Goal: Task Accomplishment & Management: Manage account settings

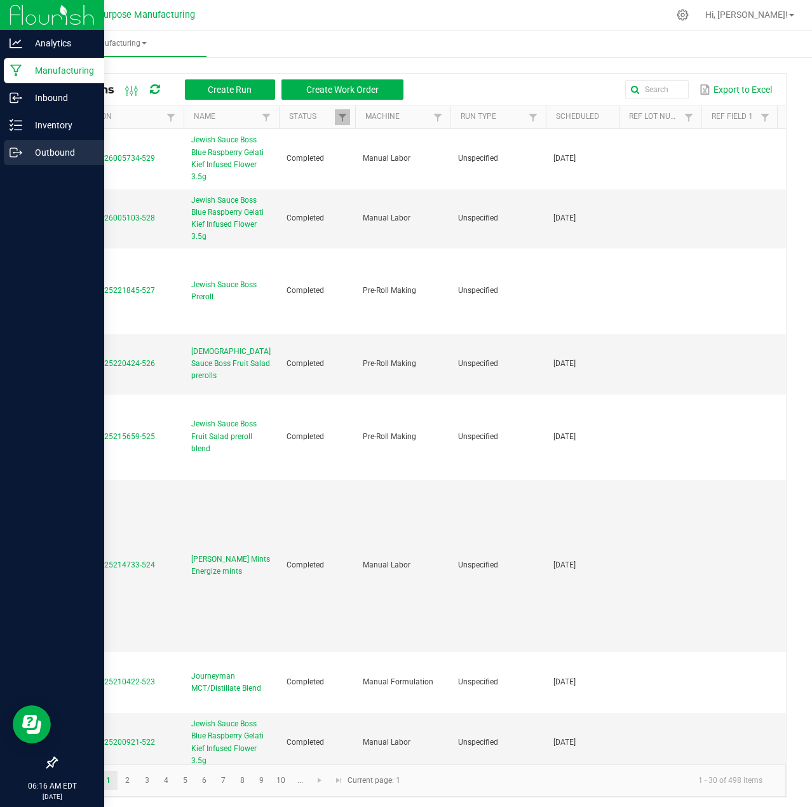
click at [49, 152] on p "Outbound" at bounding box center [60, 152] width 76 height 15
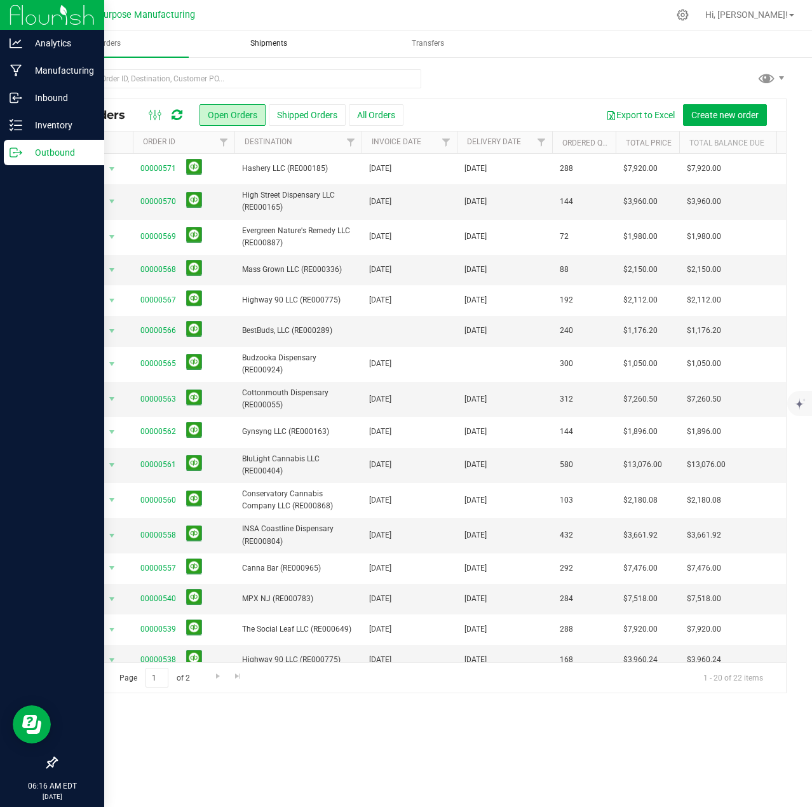
click at [278, 46] on span "Shipments" at bounding box center [268, 43] width 71 height 11
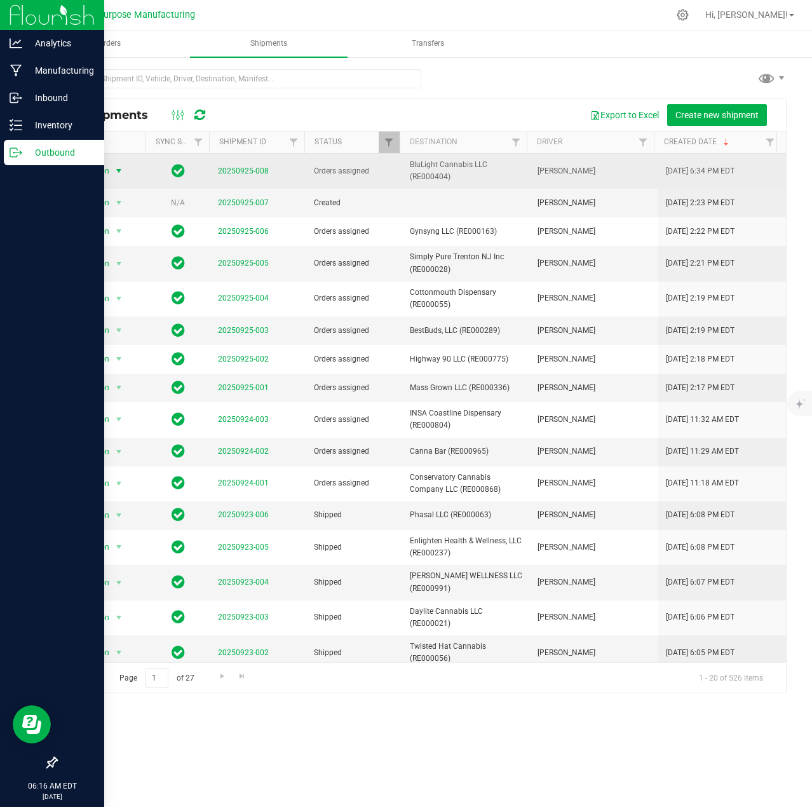
click at [119, 172] on span "select" at bounding box center [119, 171] width 10 height 10
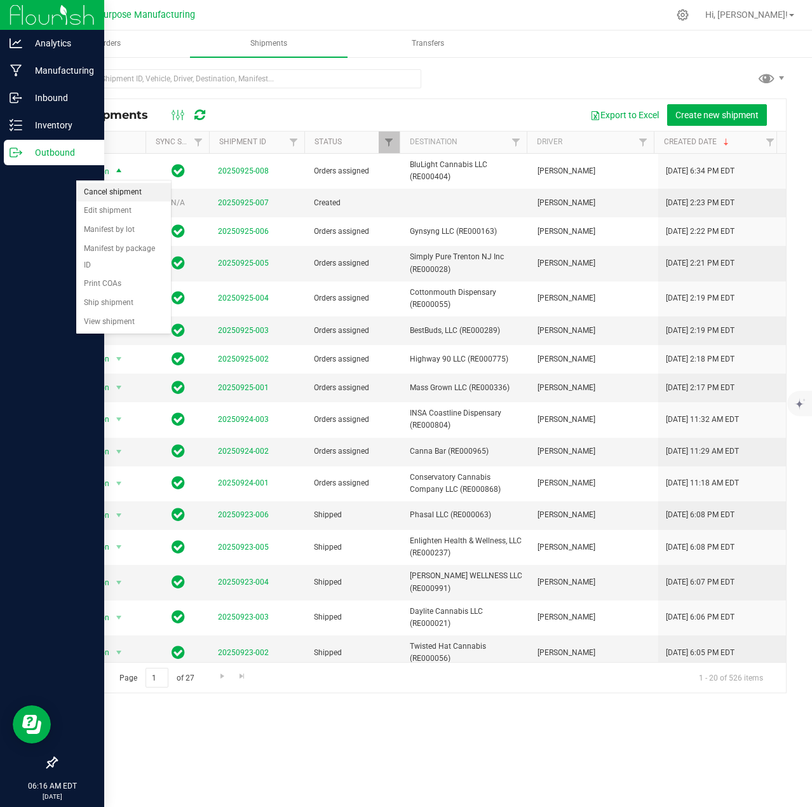
click at [107, 192] on li "Cancel shipment" at bounding box center [123, 192] width 95 height 19
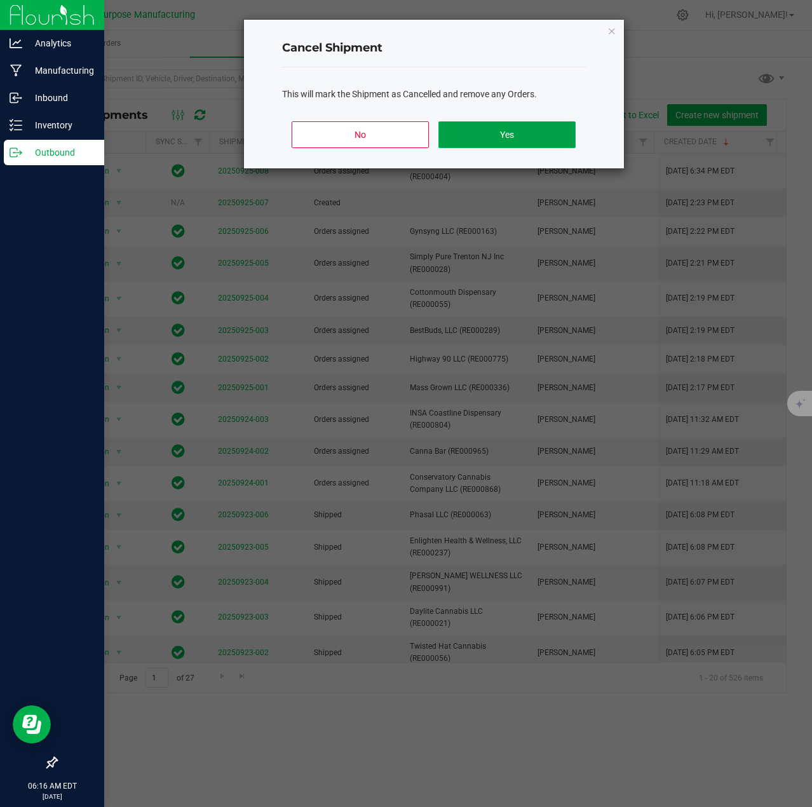
click at [515, 138] on button "Yes" at bounding box center [506, 134] width 137 height 27
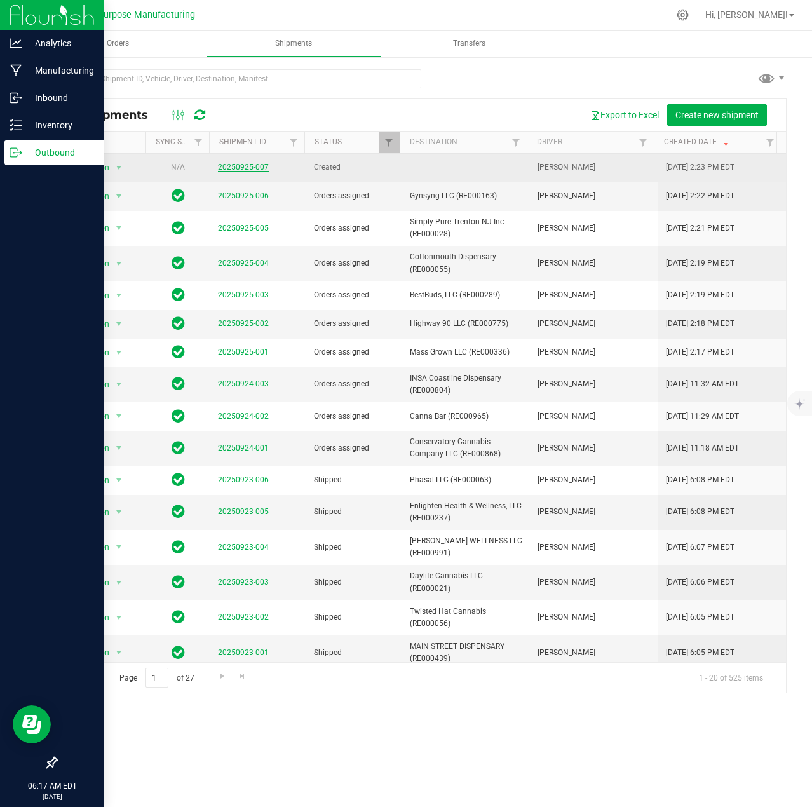
click at [245, 166] on link "20250925-007" at bounding box center [243, 167] width 51 height 9
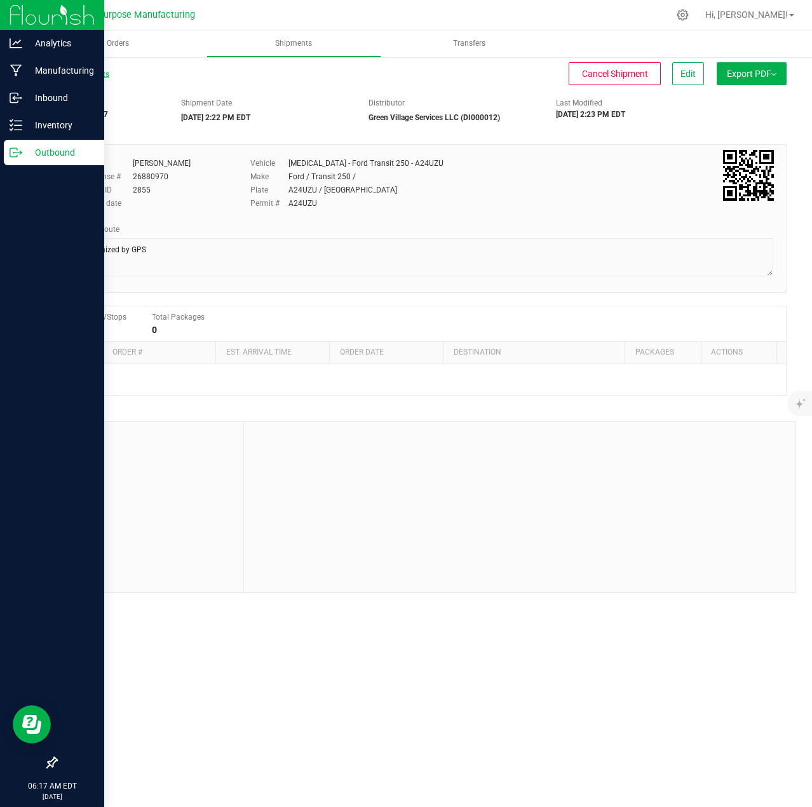
click at [83, 76] on link "All Shipments" at bounding box center [82, 74] width 53 height 9
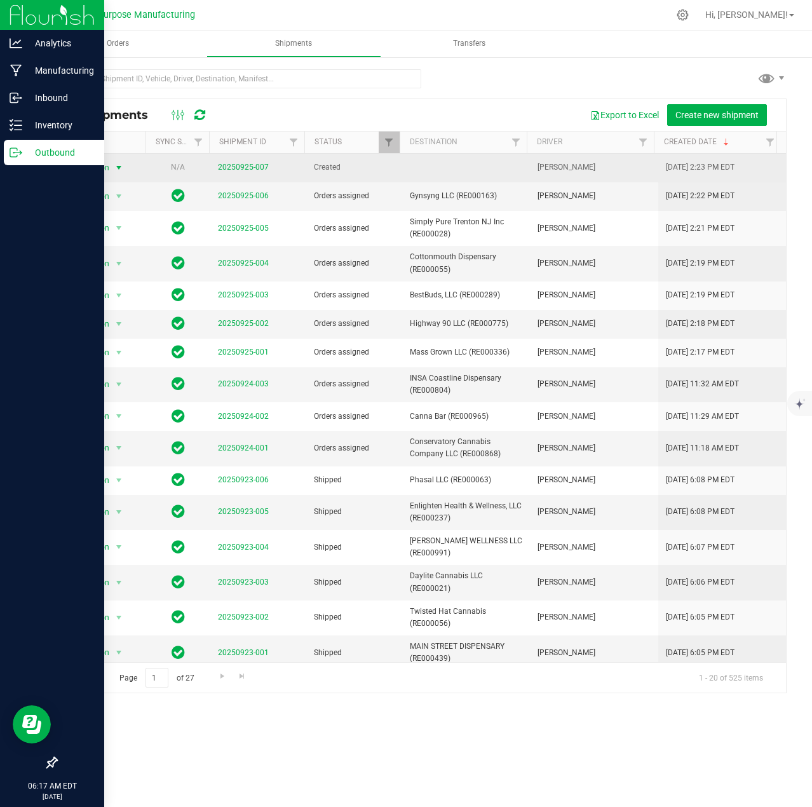
click at [119, 167] on span "select" at bounding box center [119, 168] width 10 height 10
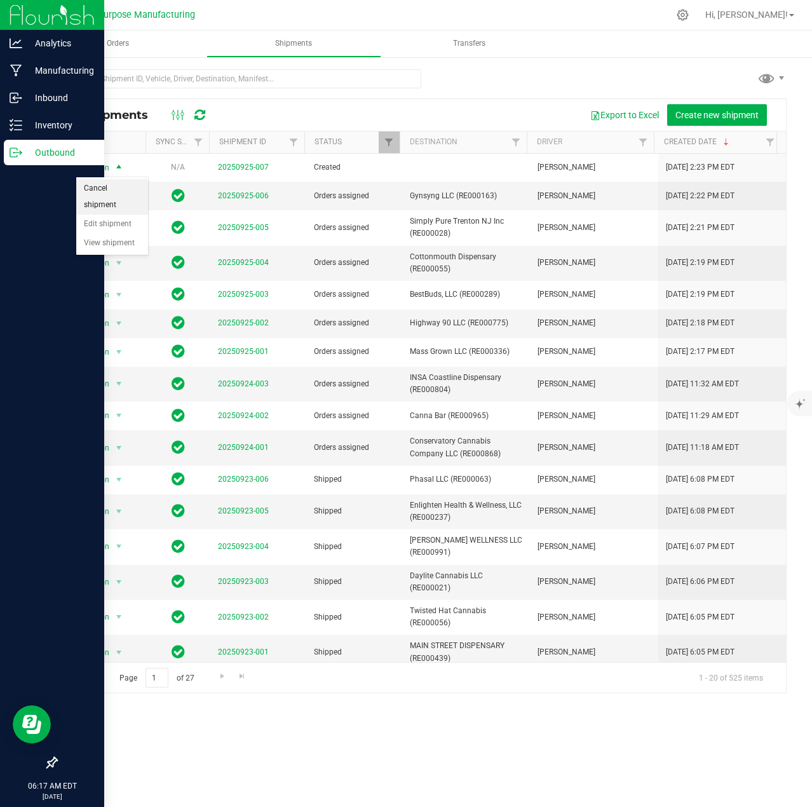
click at [91, 189] on li "Cancel shipment" at bounding box center [112, 196] width 72 height 35
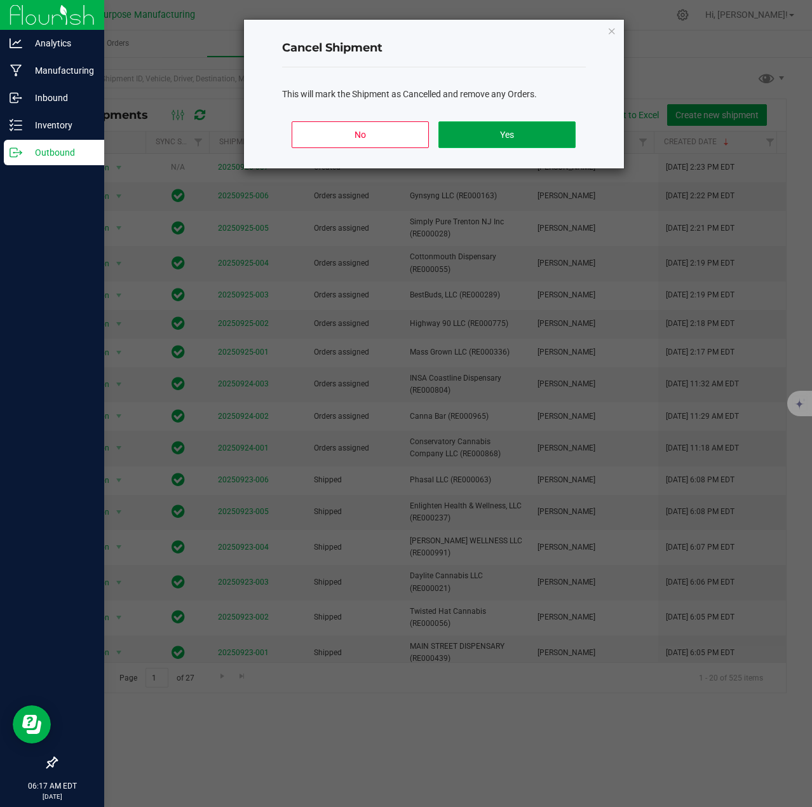
click at [526, 140] on button "Yes" at bounding box center [506, 134] width 137 height 27
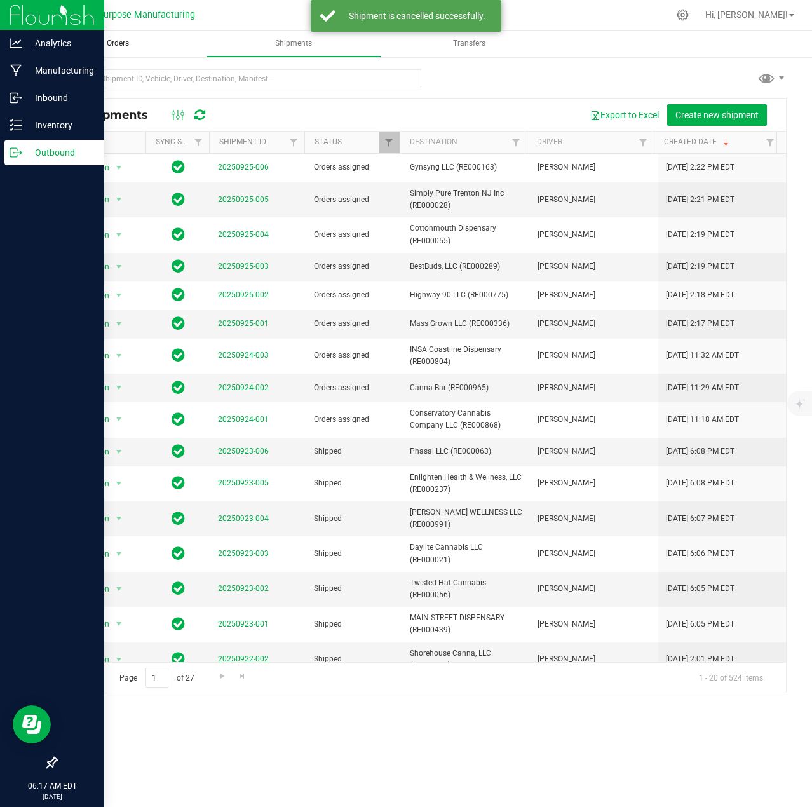
click at [119, 34] on uib-tab-heading "Orders" at bounding box center [117, 43] width 175 height 27
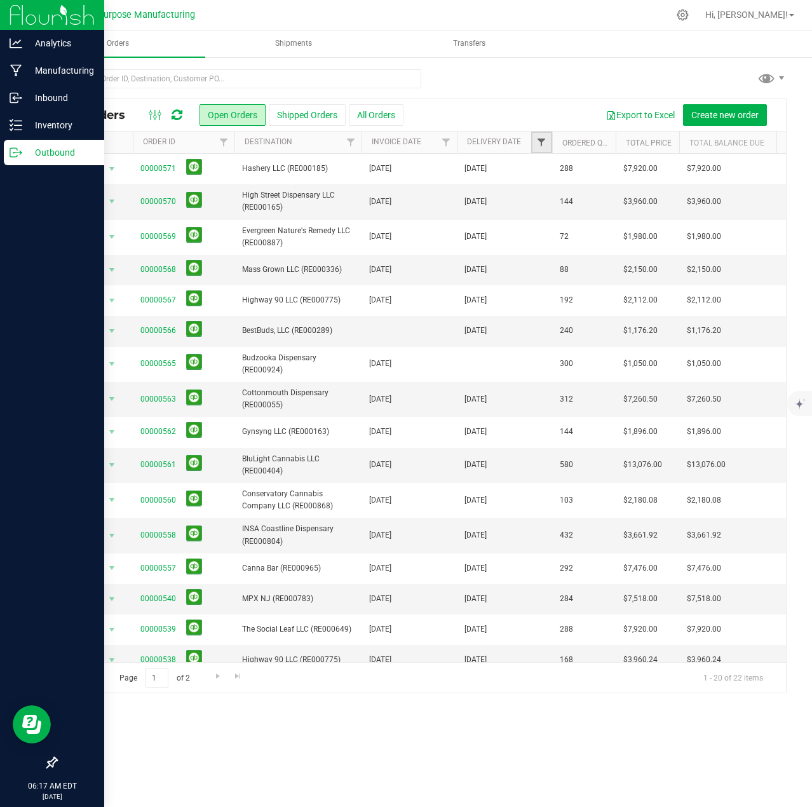
click at [539, 145] on span "Filter" at bounding box center [541, 142] width 10 height 10
click at [656, 223] on span "select" at bounding box center [659, 219] width 10 height 10
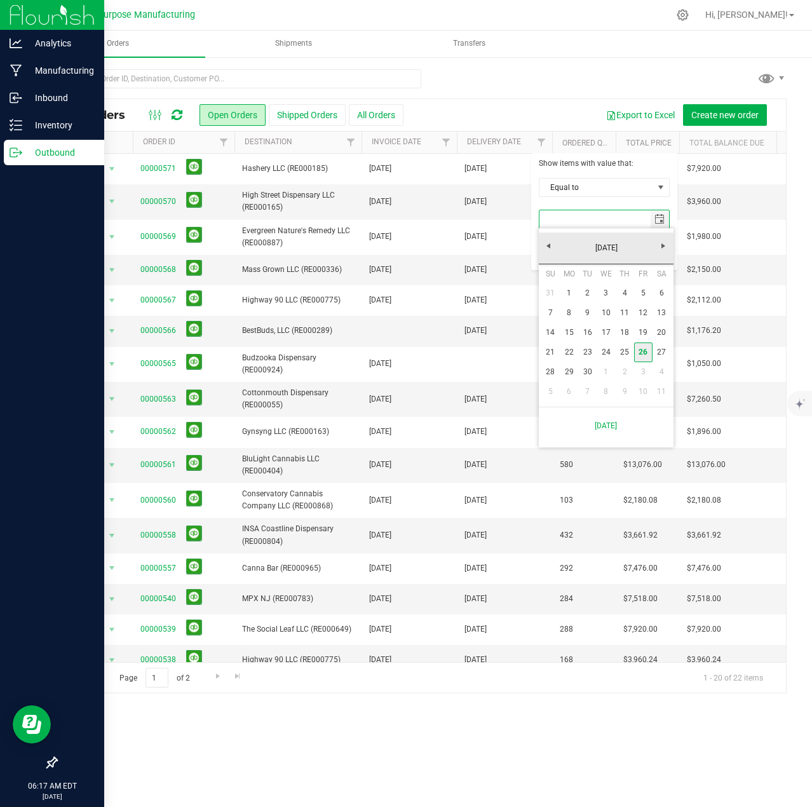
click at [642, 353] on link "26" at bounding box center [643, 352] width 18 height 20
type input "[DATE]"
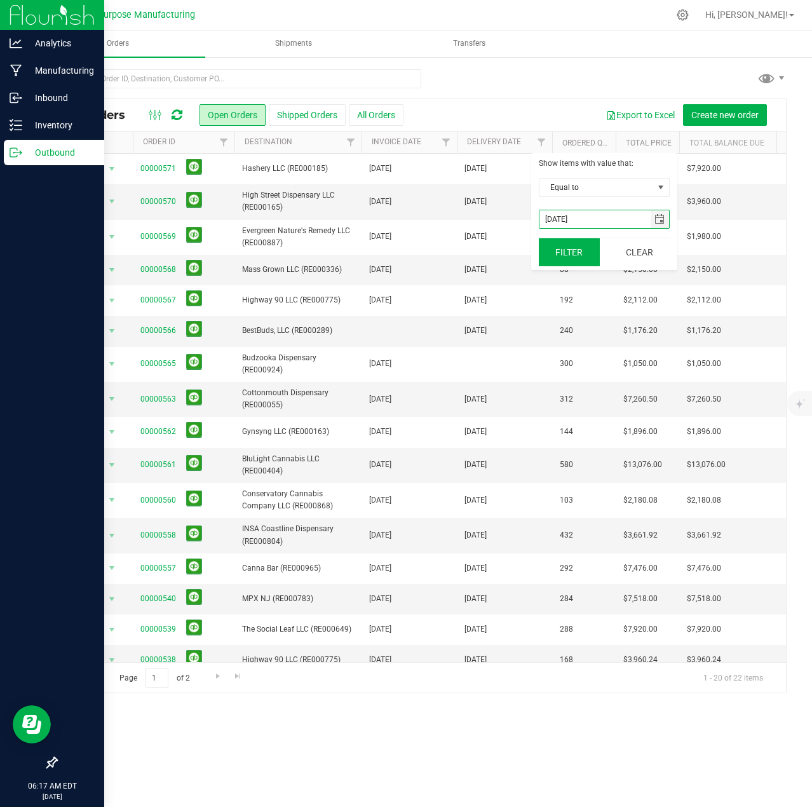
click at [563, 253] on button "Filter" at bounding box center [569, 252] width 61 height 28
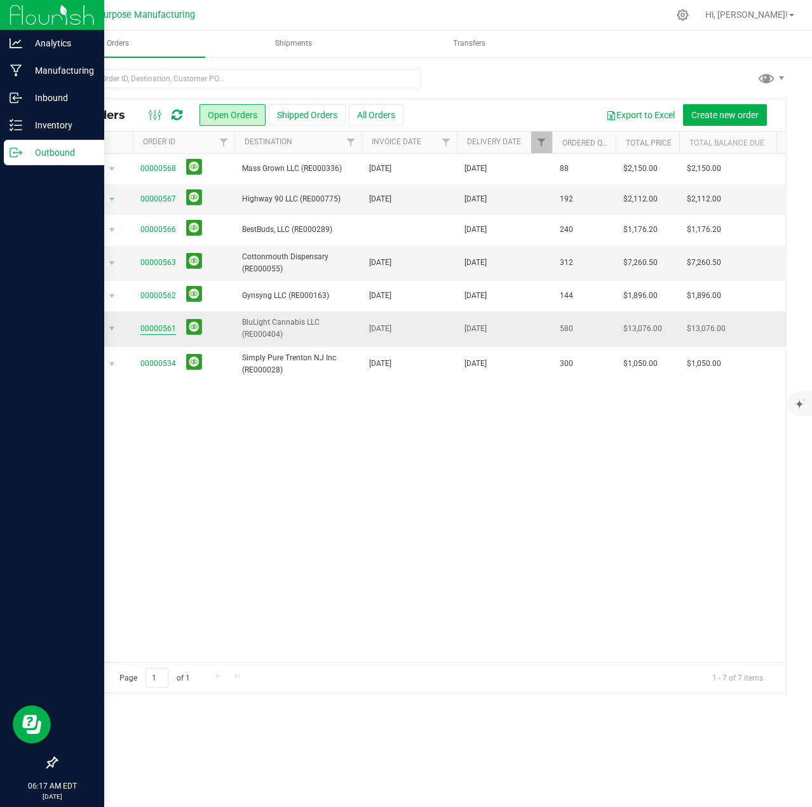
click at [162, 326] on link "00000561" at bounding box center [158, 329] width 36 height 12
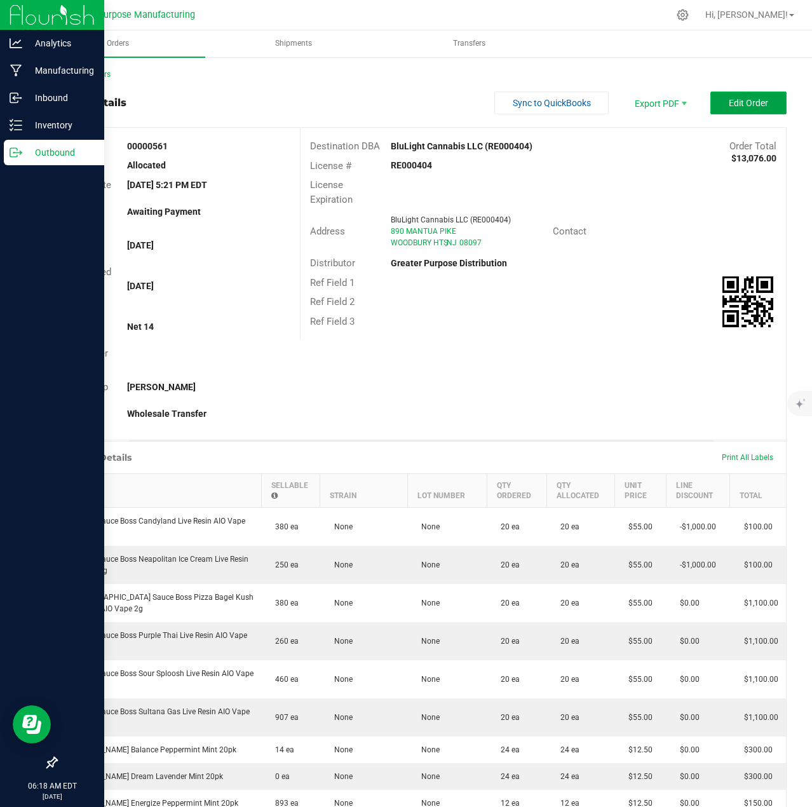
click at [729, 108] on span "Edit Order" at bounding box center [748, 103] width 39 height 10
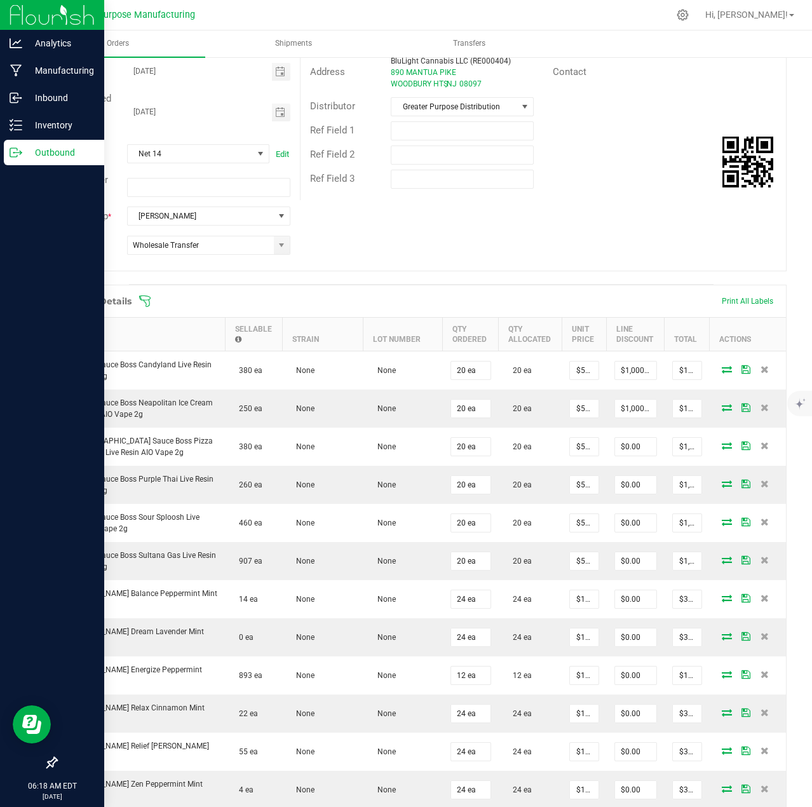
scroll to position [191, 0]
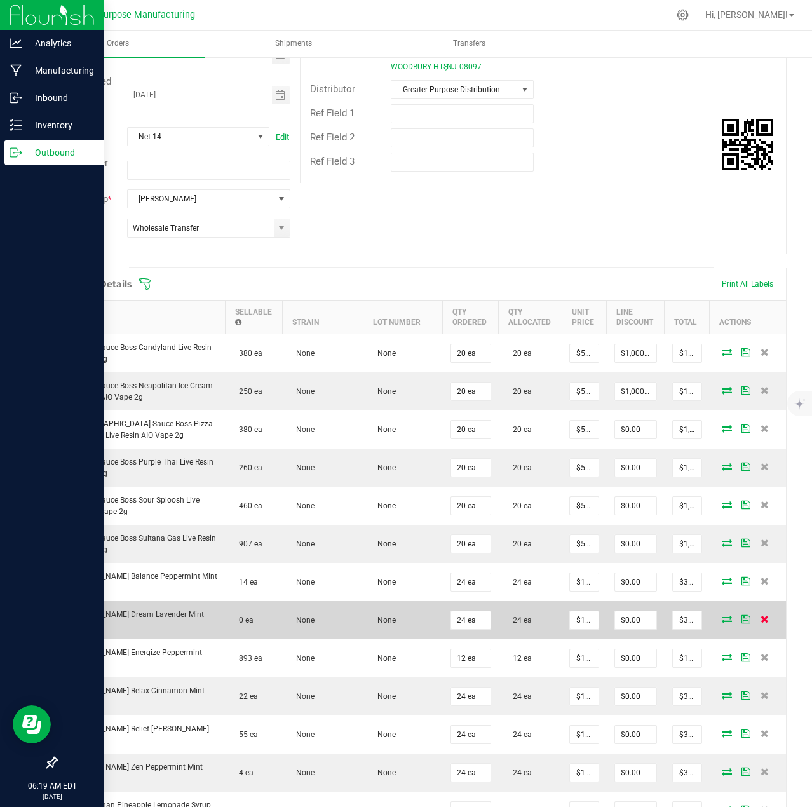
click at [760, 618] on icon at bounding box center [764, 619] width 8 height 8
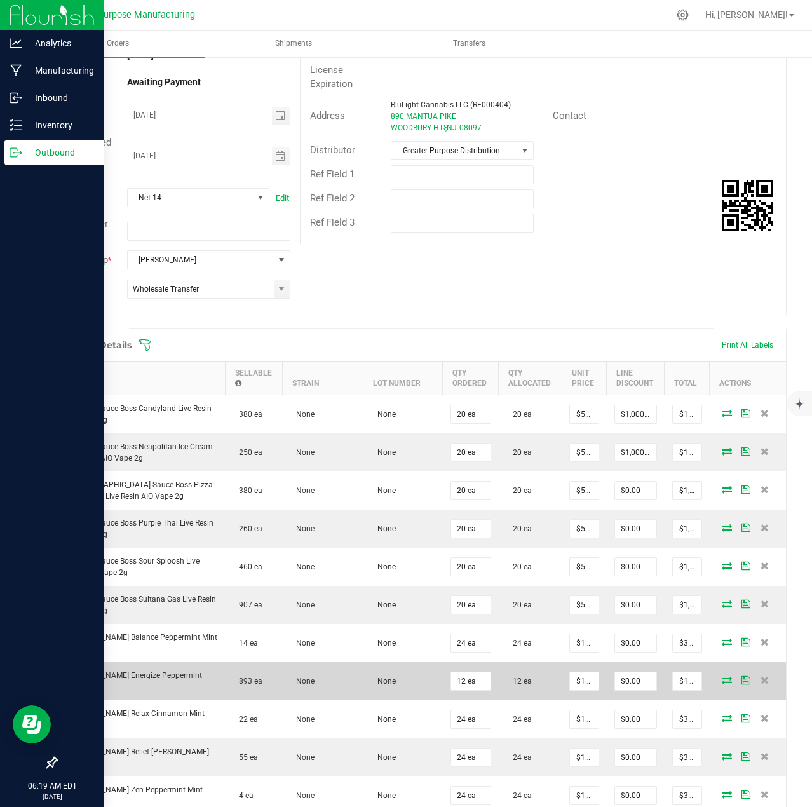
scroll to position [0, 0]
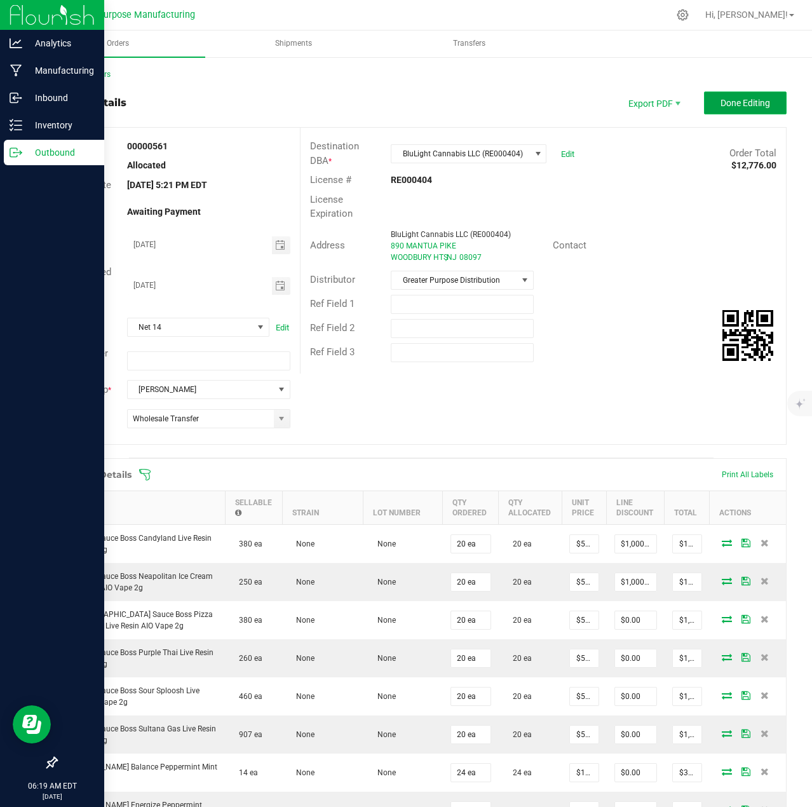
click at [729, 103] on span "Done Editing" at bounding box center [745, 103] width 50 height 10
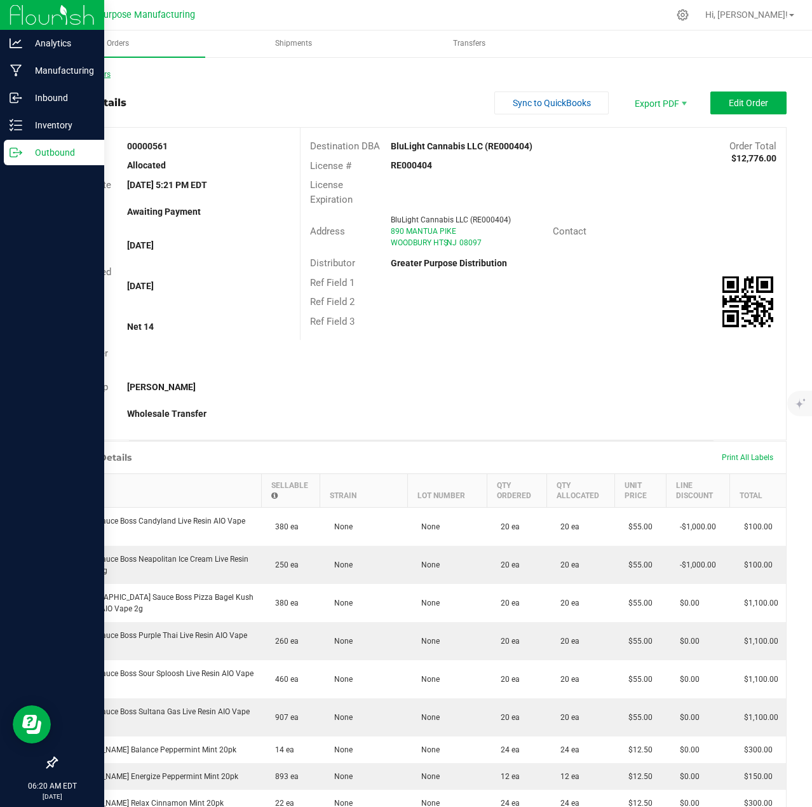
click at [87, 72] on link "Back to Orders" at bounding box center [83, 74] width 55 height 9
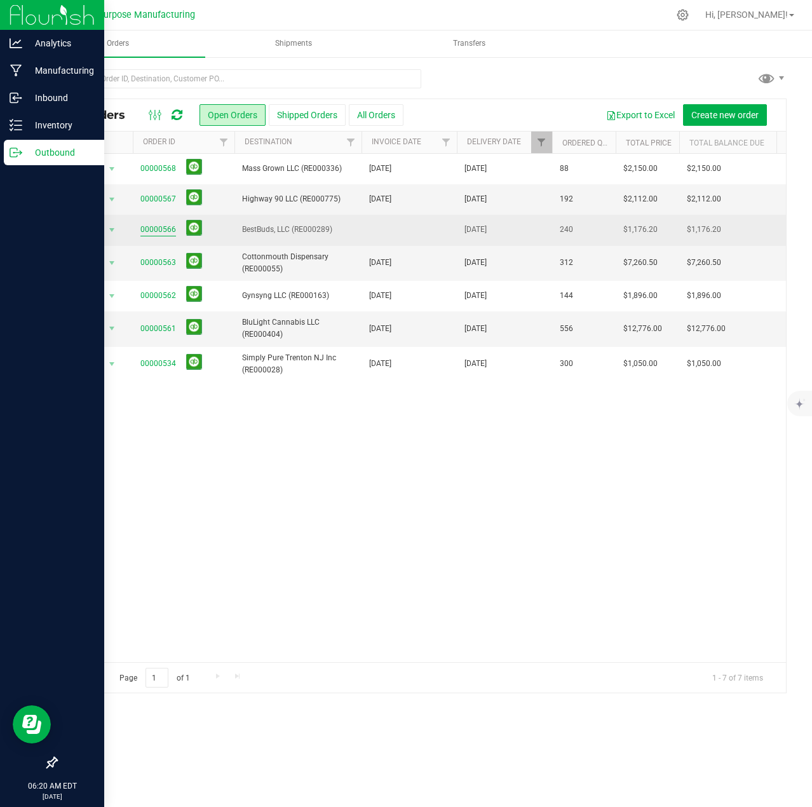
click at [163, 227] on link "00000566" at bounding box center [158, 230] width 36 height 12
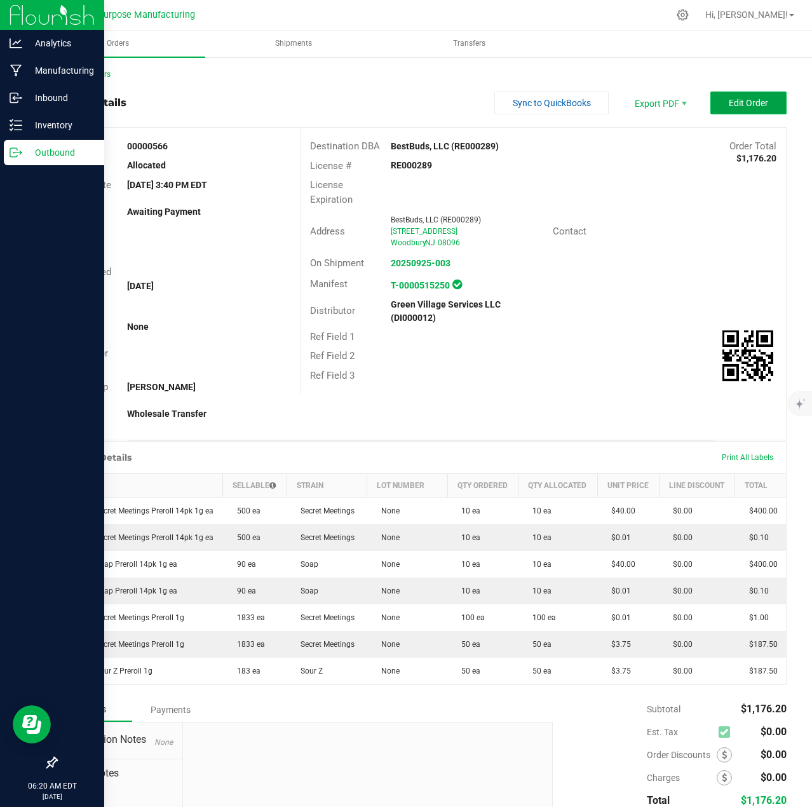
click at [744, 105] on span "Edit Order" at bounding box center [748, 103] width 39 height 10
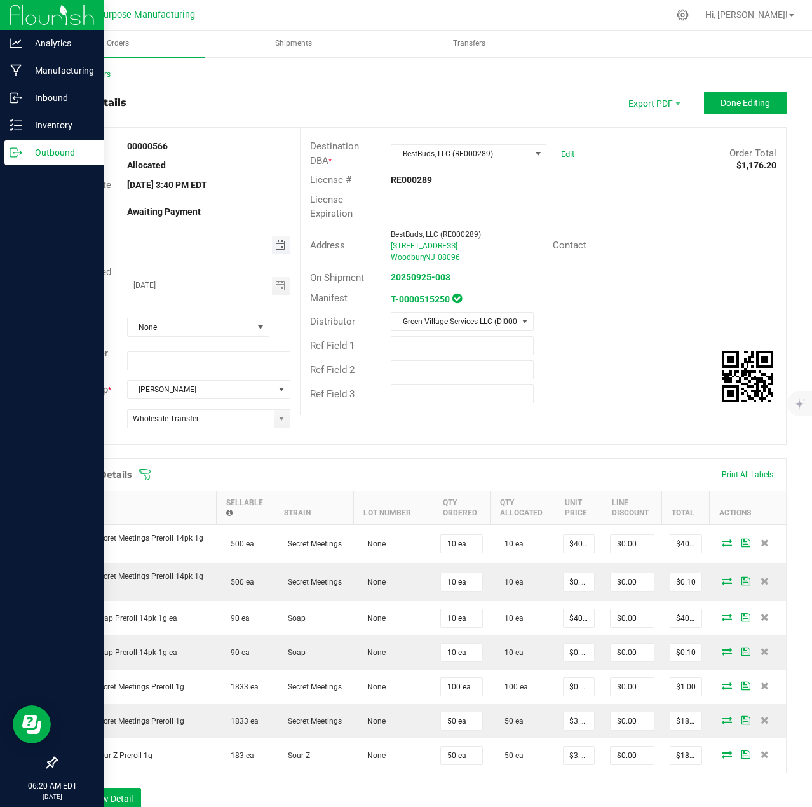
click at [279, 246] on span "Toggle calendar" at bounding box center [280, 245] width 10 height 10
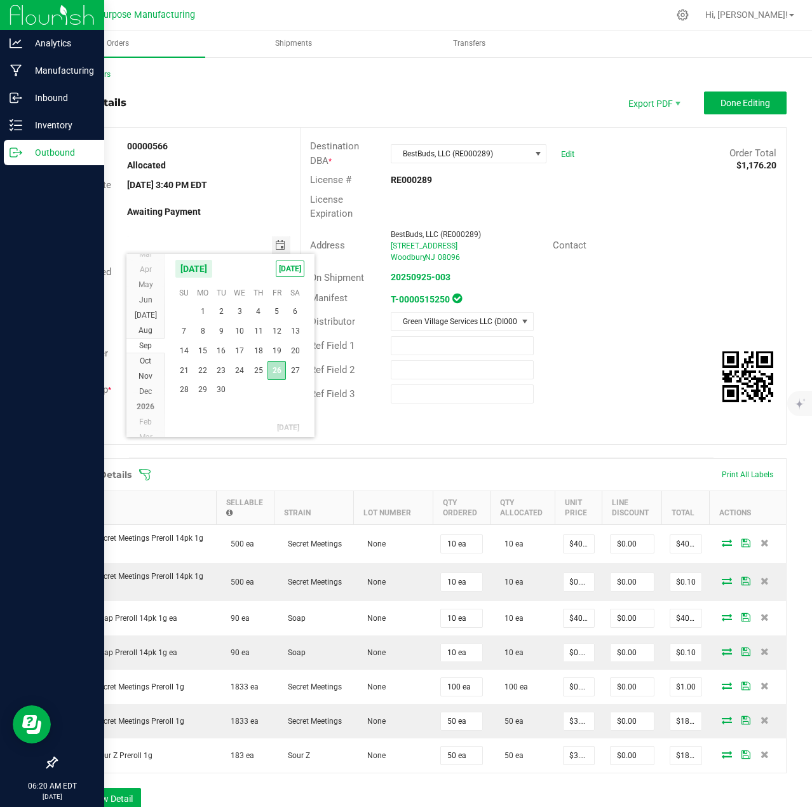
click at [275, 370] on span "26" at bounding box center [276, 371] width 18 height 20
type input "[DATE]"
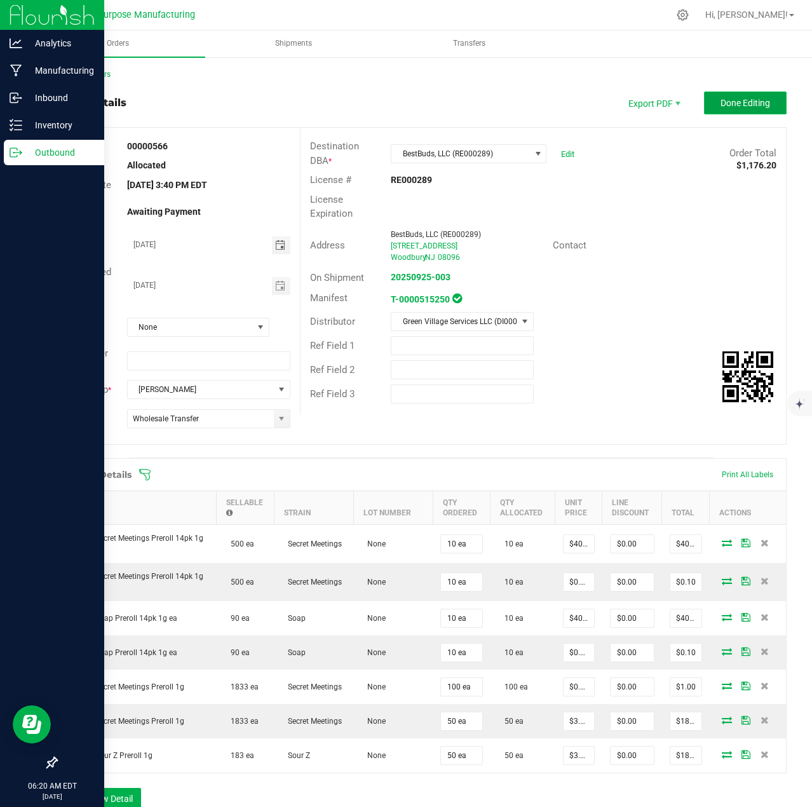
click at [736, 105] on span "Done Editing" at bounding box center [745, 103] width 50 height 10
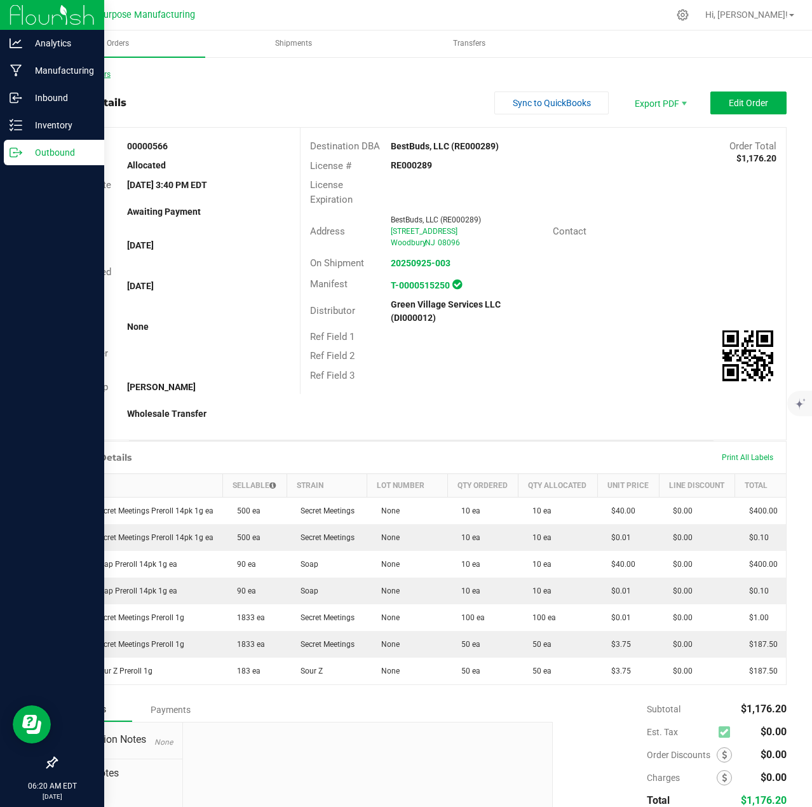
click at [111, 75] on link "Back to Orders" at bounding box center [83, 74] width 55 height 9
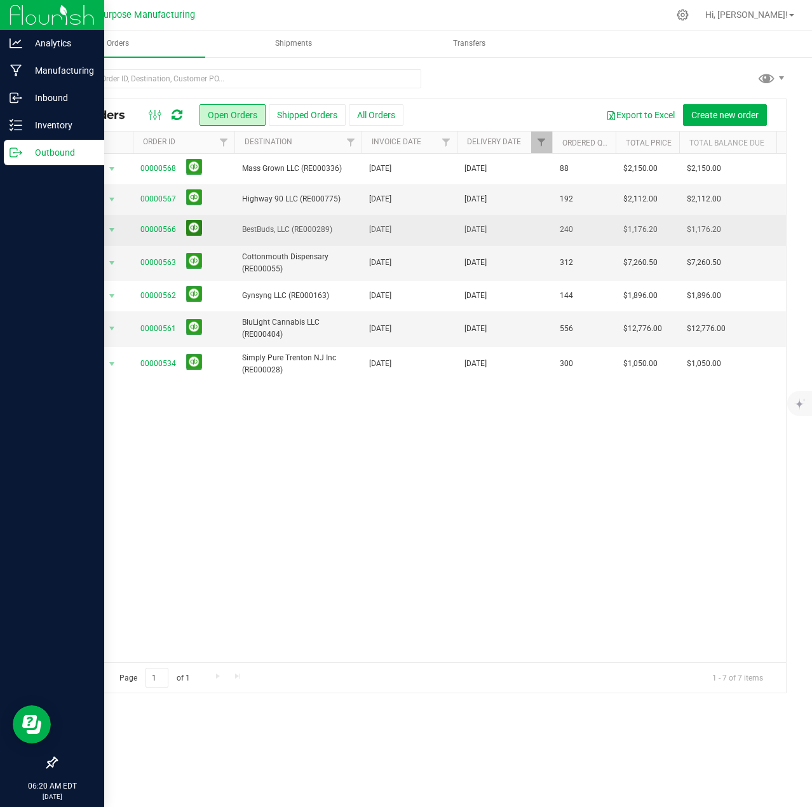
click at [195, 229] on button at bounding box center [194, 228] width 16 height 16
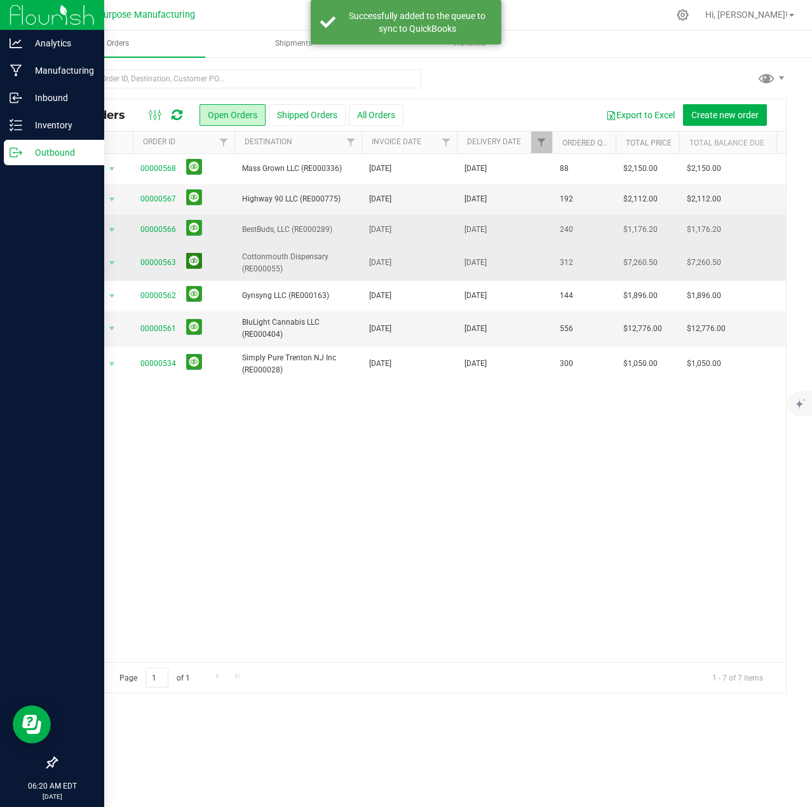
click at [193, 257] on button at bounding box center [194, 261] width 16 height 16
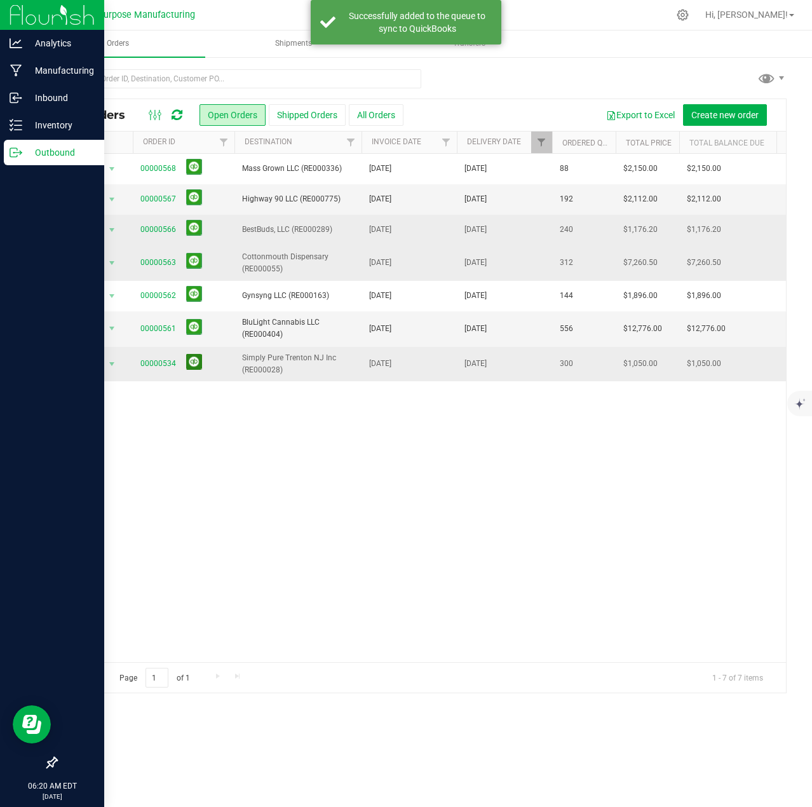
click at [192, 366] on button at bounding box center [194, 362] width 16 height 16
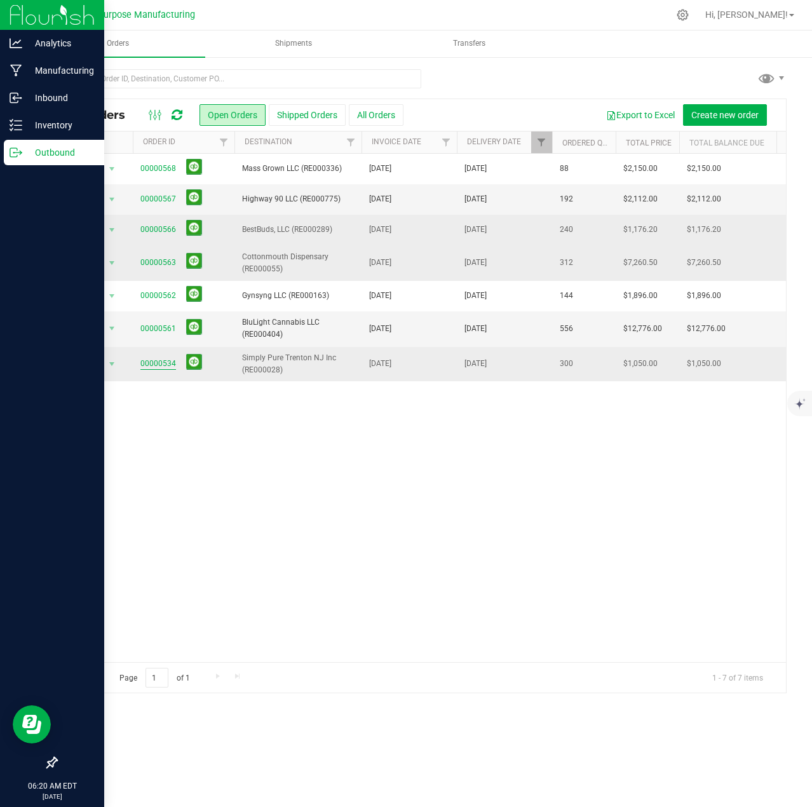
click at [159, 366] on link "00000534" at bounding box center [158, 364] width 36 height 12
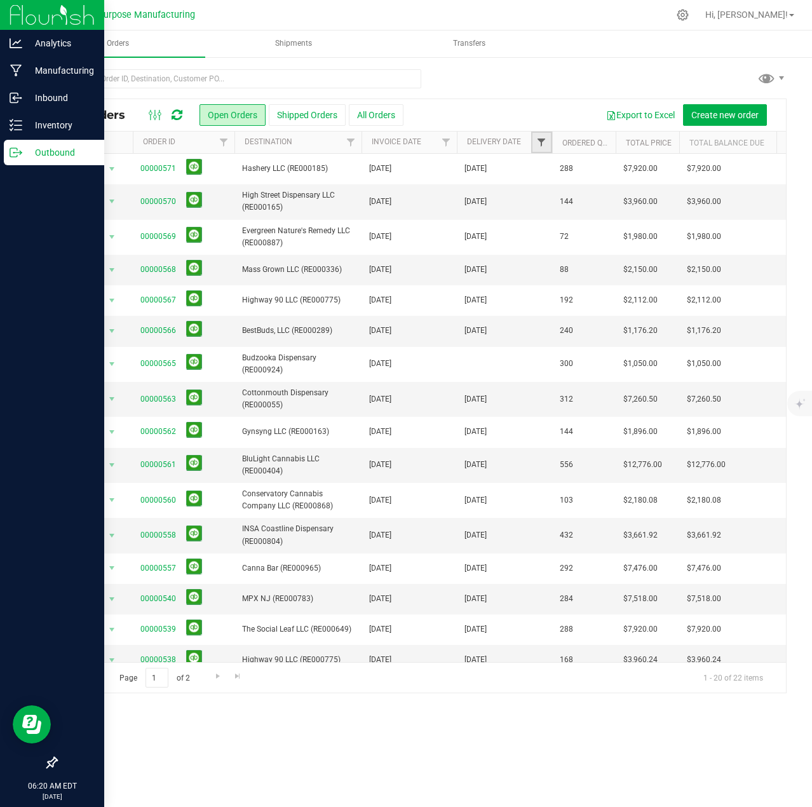
click at [539, 144] on span "Filter" at bounding box center [541, 142] width 10 height 10
click at [664, 220] on span "select" at bounding box center [659, 219] width 10 height 10
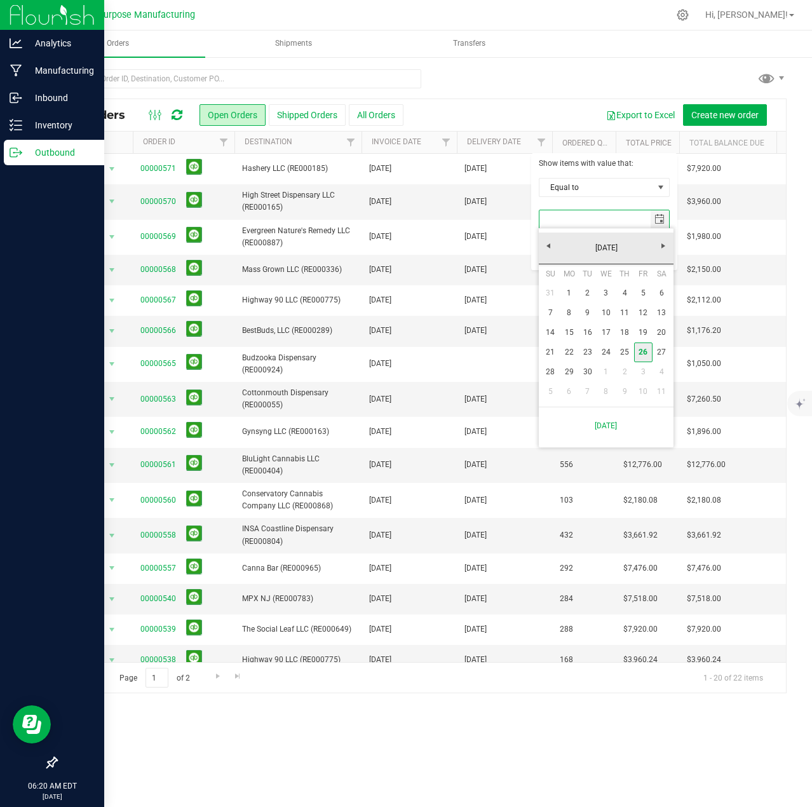
click at [643, 351] on link "26" at bounding box center [643, 352] width 18 height 20
type input "[DATE]"
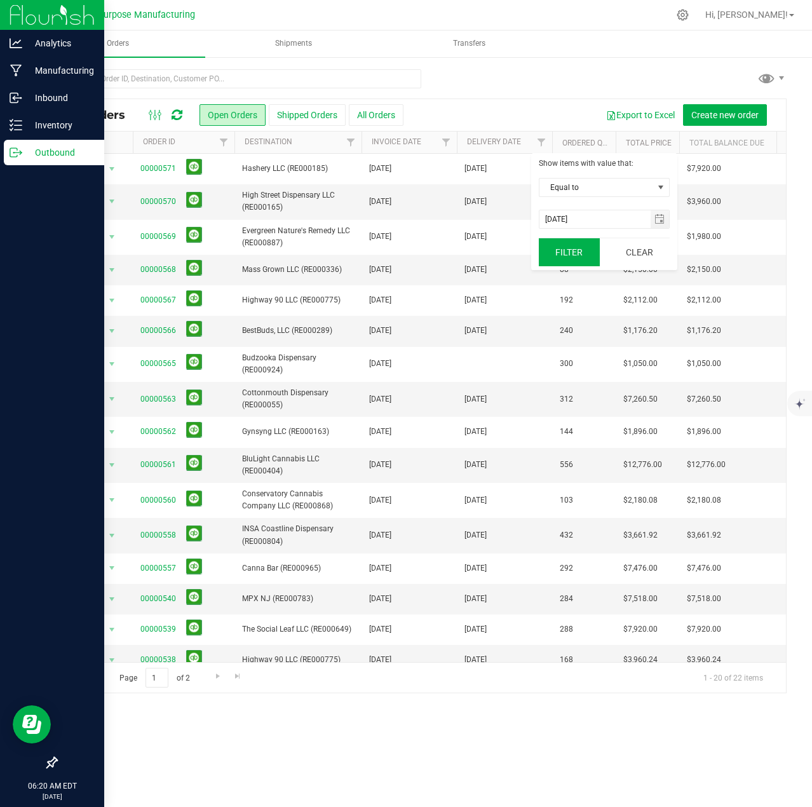
click at [565, 253] on button "Filter" at bounding box center [569, 252] width 61 height 28
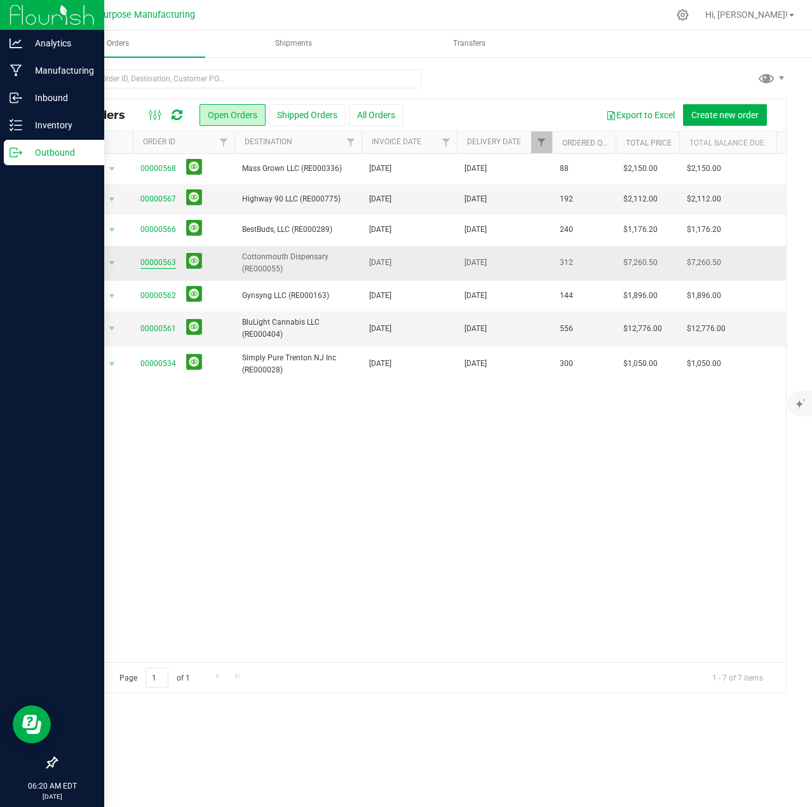
click at [159, 264] on link "00000563" at bounding box center [158, 263] width 36 height 12
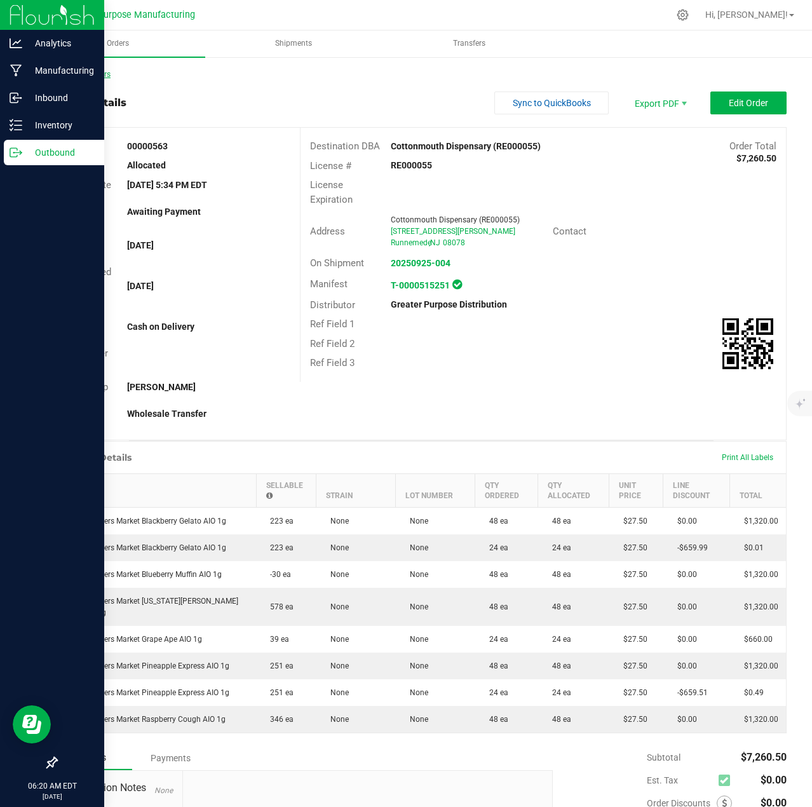
click at [89, 73] on link "Back to Orders" at bounding box center [83, 74] width 55 height 9
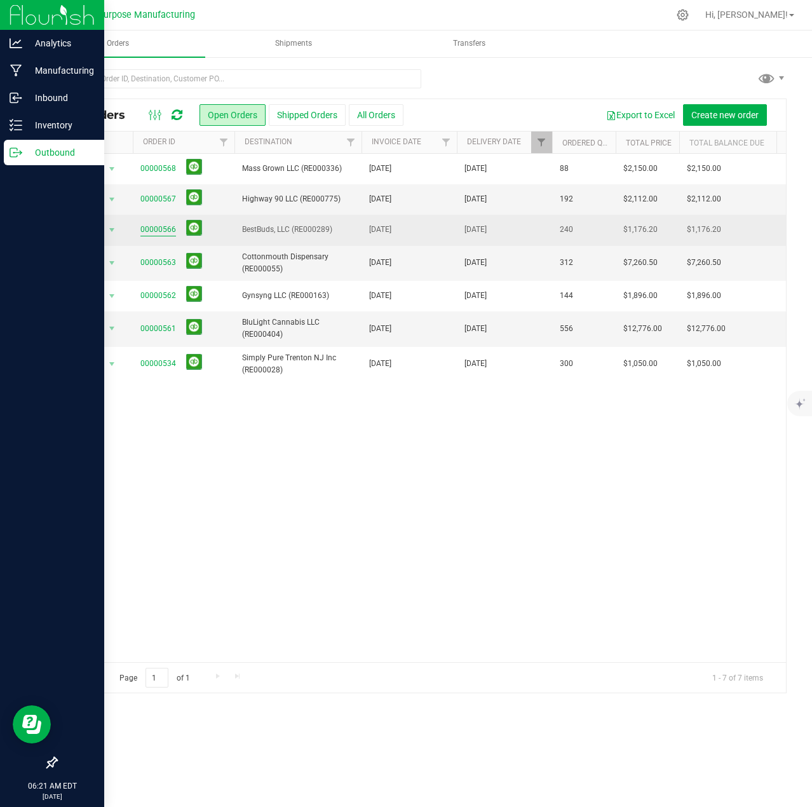
click at [164, 227] on link "00000566" at bounding box center [158, 230] width 36 height 12
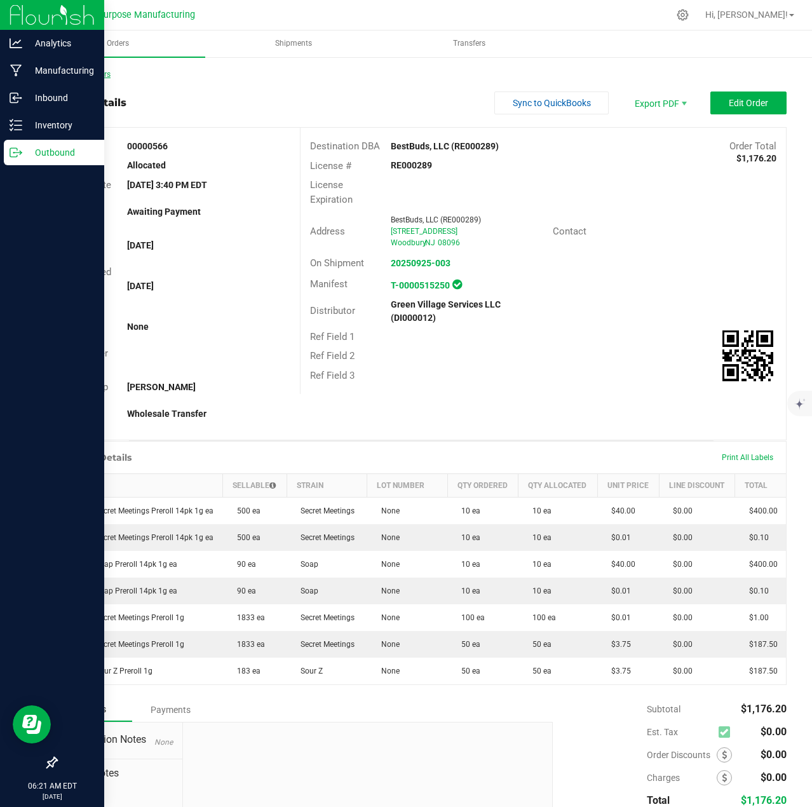
click at [74, 76] on link "Back to Orders" at bounding box center [83, 74] width 55 height 9
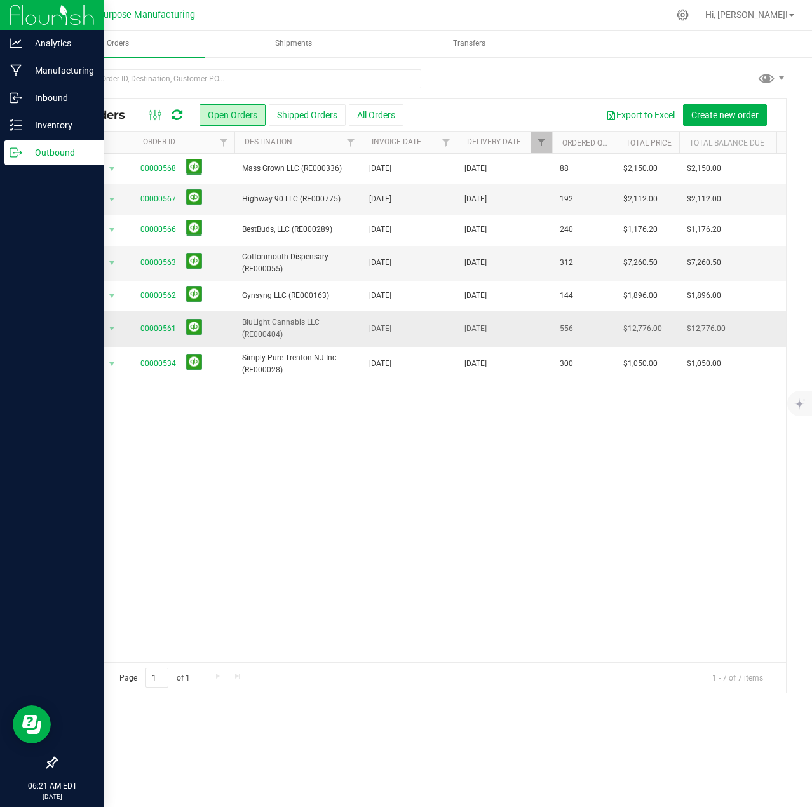
click at [291, 327] on span "BluLight Cannabis LLC (RE000404)" at bounding box center [298, 328] width 112 height 24
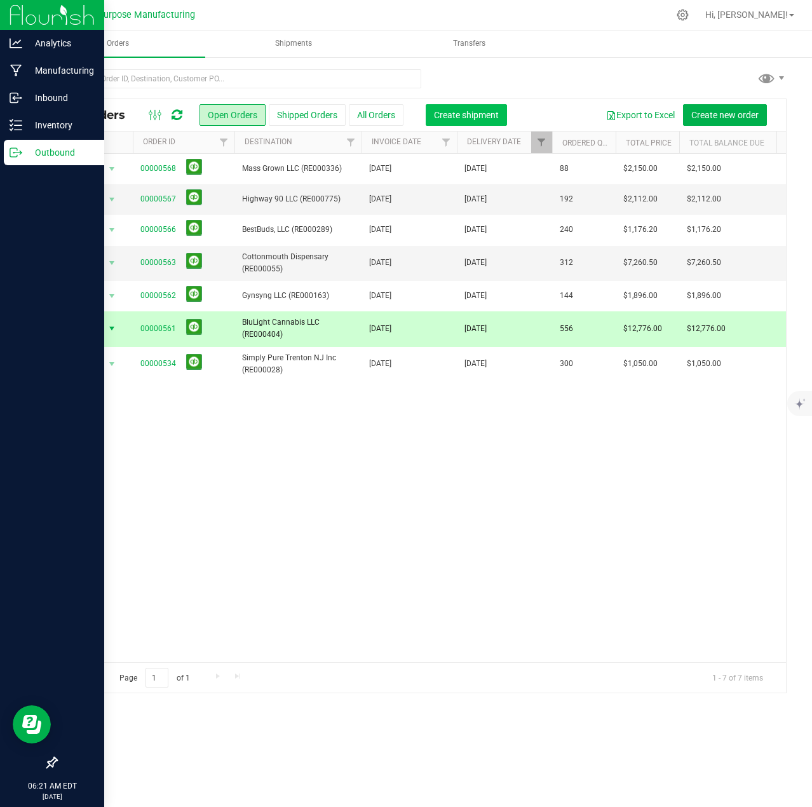
click at [450, 118] on span "Create shipment" at bounding box center [466, 115] width 65 height 10
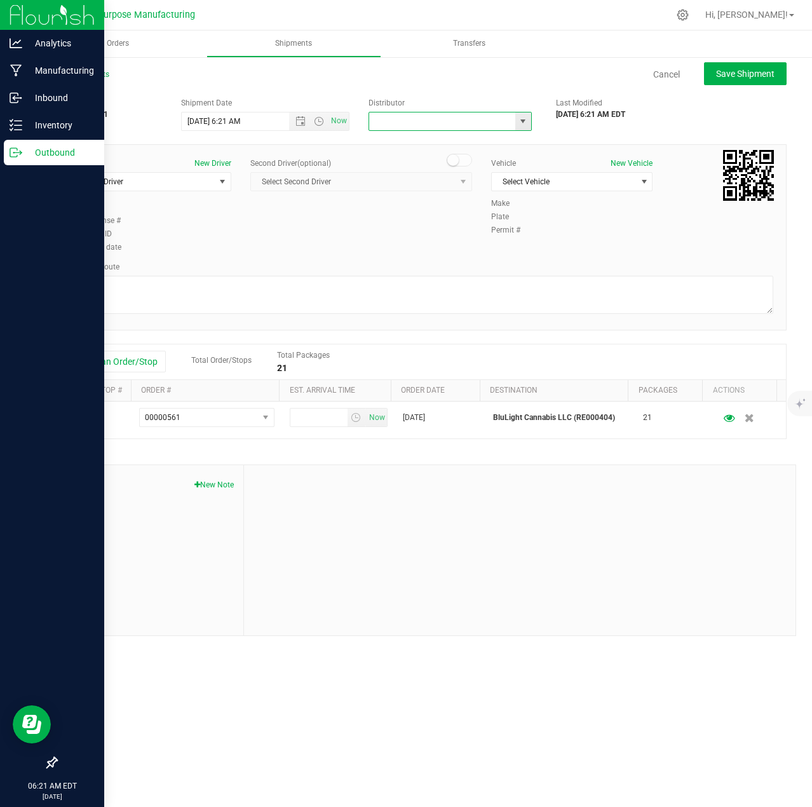
click at [450, 118] on input "text" at bounding box center [440, 121] width 142 height 18
click at [442, 161] on li "Green Village Services LLC (DI000012)" at bounding box center [450, 161] width 162 height 19
type input "Green Village Services LLC (DI000012)"
click at [217, 177] on span "select" at bounding box center [222, 182] width 10 height 10
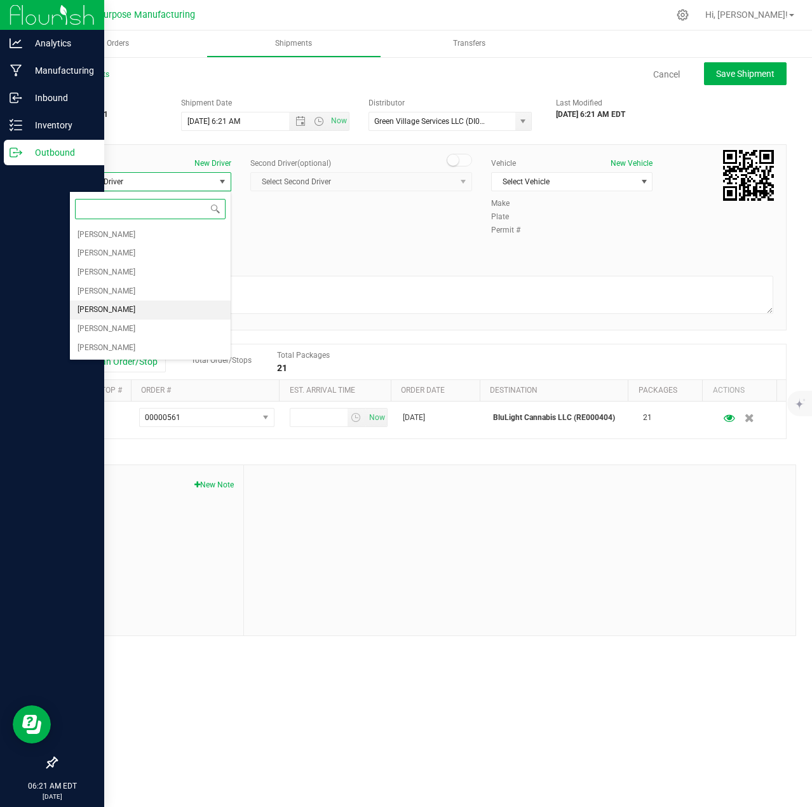
click at [141, 309] on li "[PERSON_NAME]" at bounding box center [150, 310] width 161 height 19
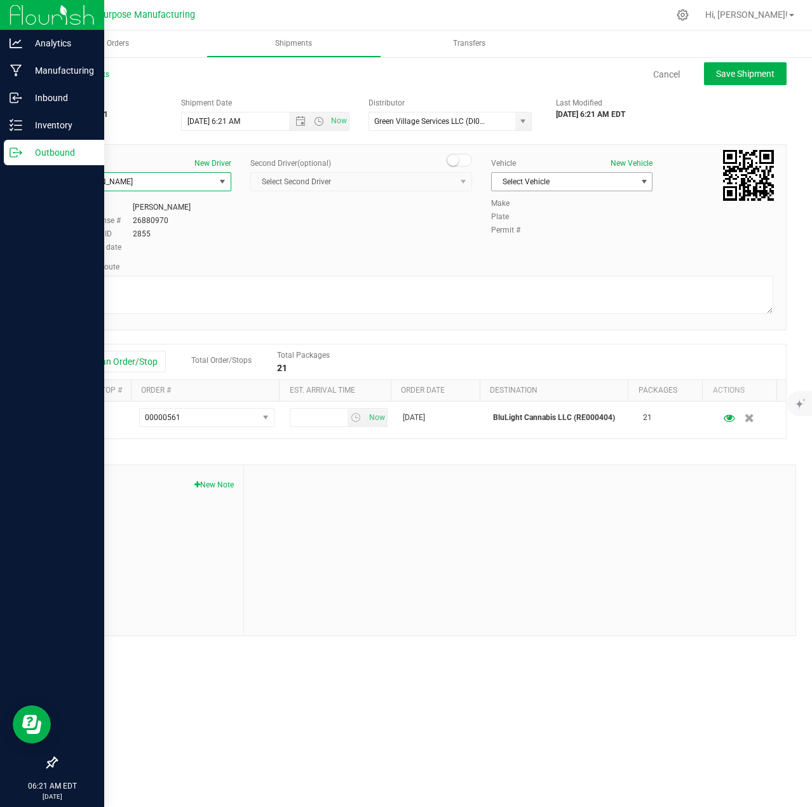
click at [641, 184] on span "select" at bounding box center [644, 182] width 10 height 10
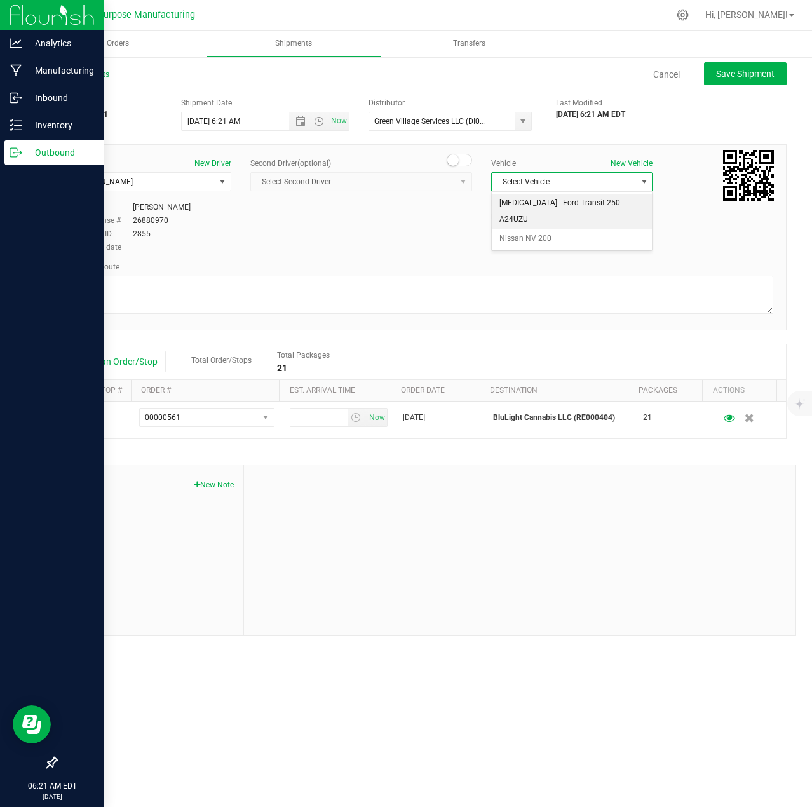
click at [583, 198] on li "[MEDICAL_DATA] - Ford Transit 250 - A24UZU" at bounding box center [572, 211] width 161 height 35
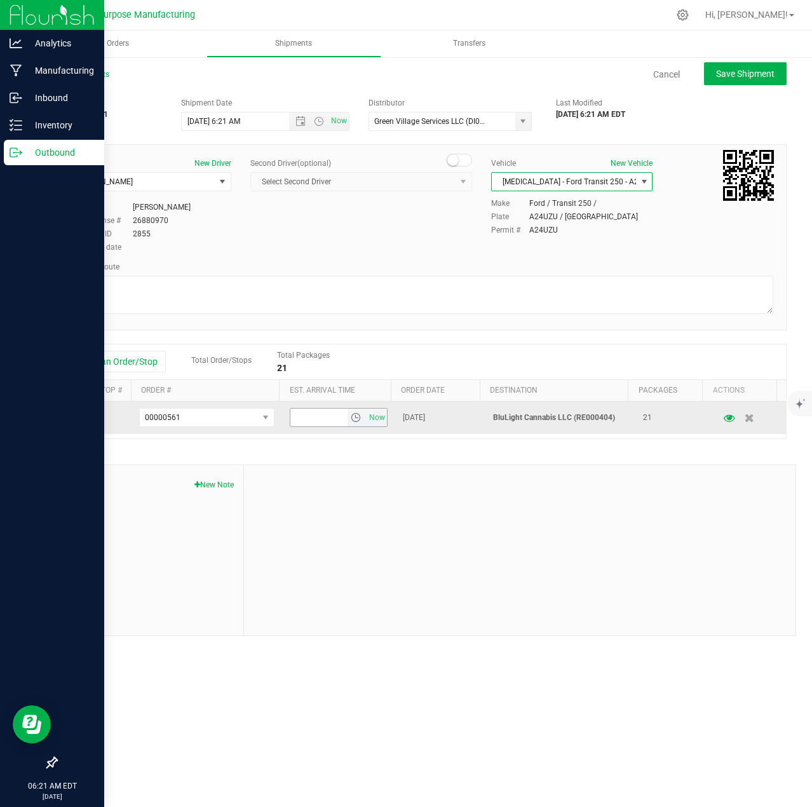
click at [311, 416] on input "text" at bounding box center [318, 418] width 57 height 18
type input "7:00 pm"
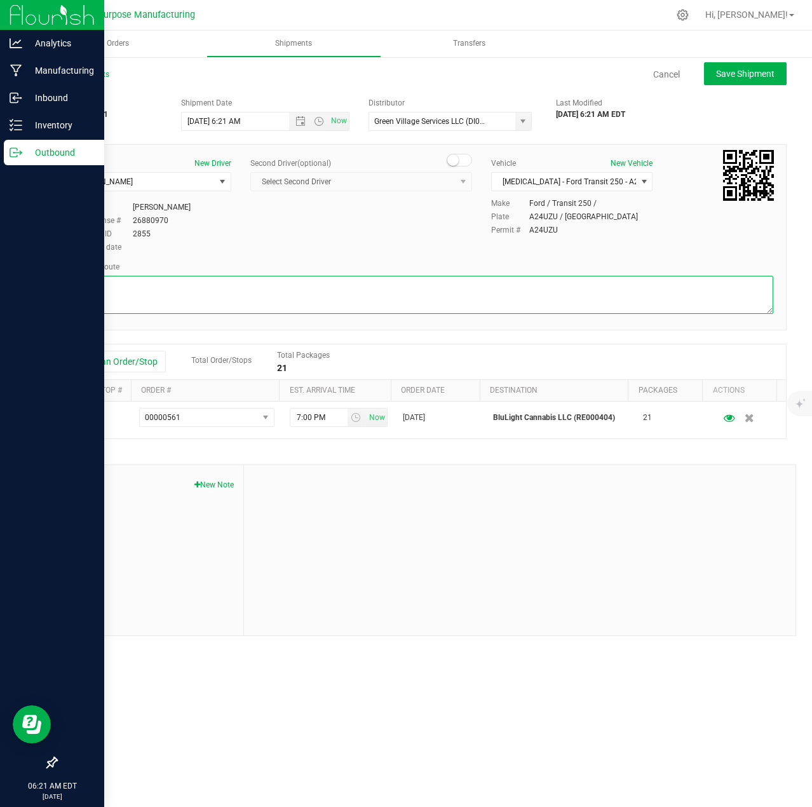
click at [257, 287] on textarea at bounding box center [421, 295] width 704 height 38
type textarea "randomized by GPS"
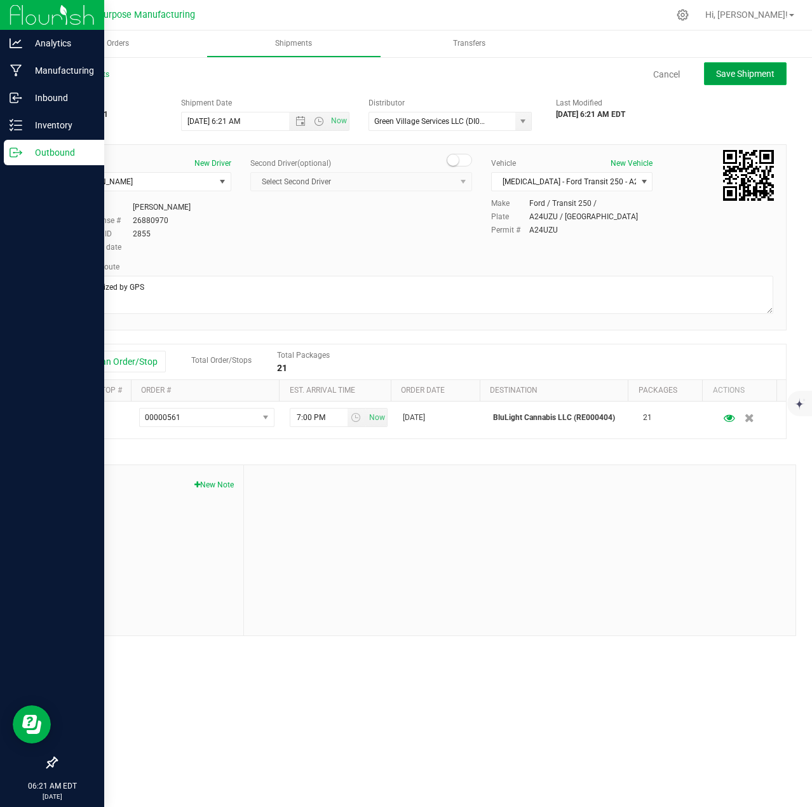
click at [733, 75] on span "Save Shipment" at bounding box center [745, 74] width 58 height 10
type input "[DATE] 10:21 AM"
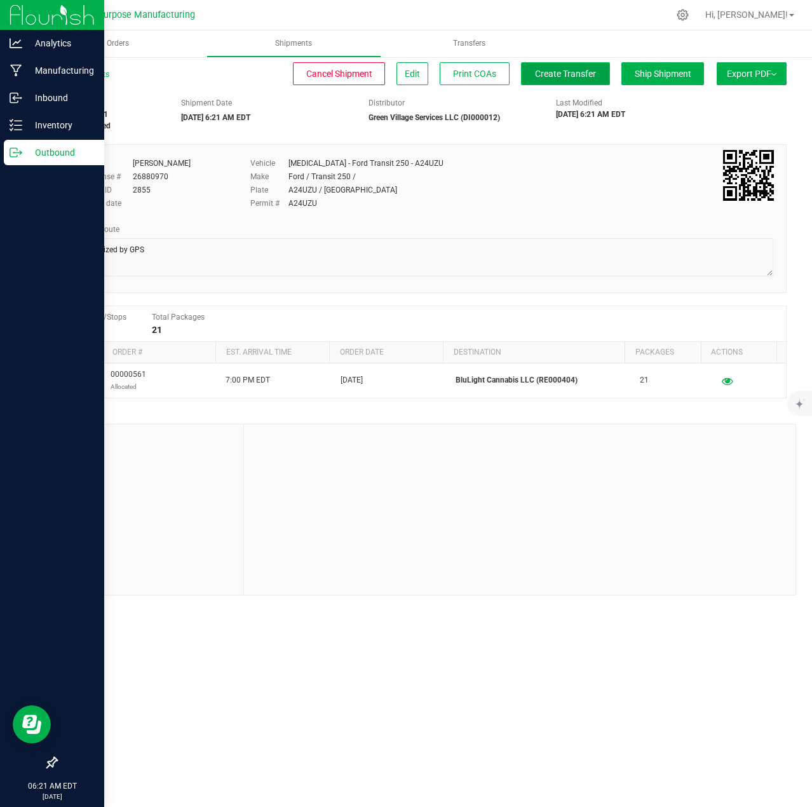
click at [569, 77] on span "Create Transfer" at bounding box center [565, 74] width 61 height 10
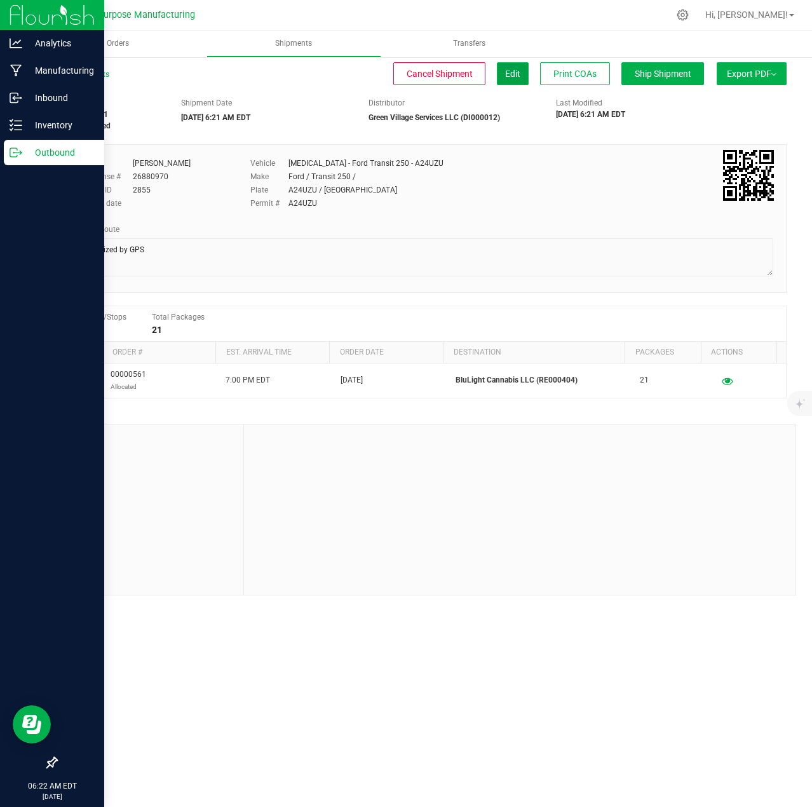
click at [502, 72] on button "Edit" at bounding box center [513, 73] width 32 height 23
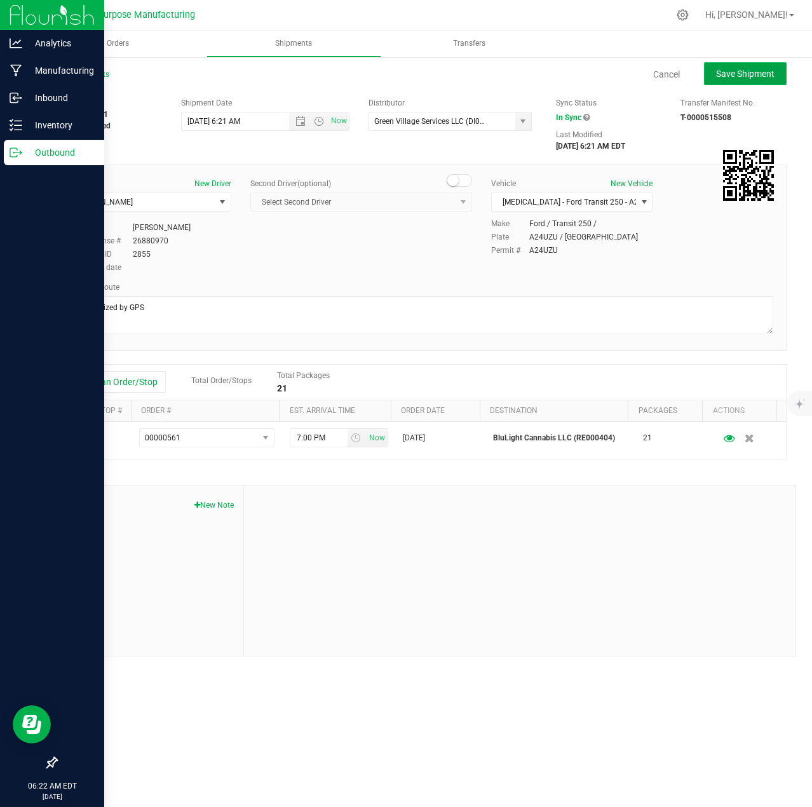
click at [732, 73] on span "Save Shipment" at bounding box center [745, 74] width 58 height 10
type input "[DATE] 10:21 AM"
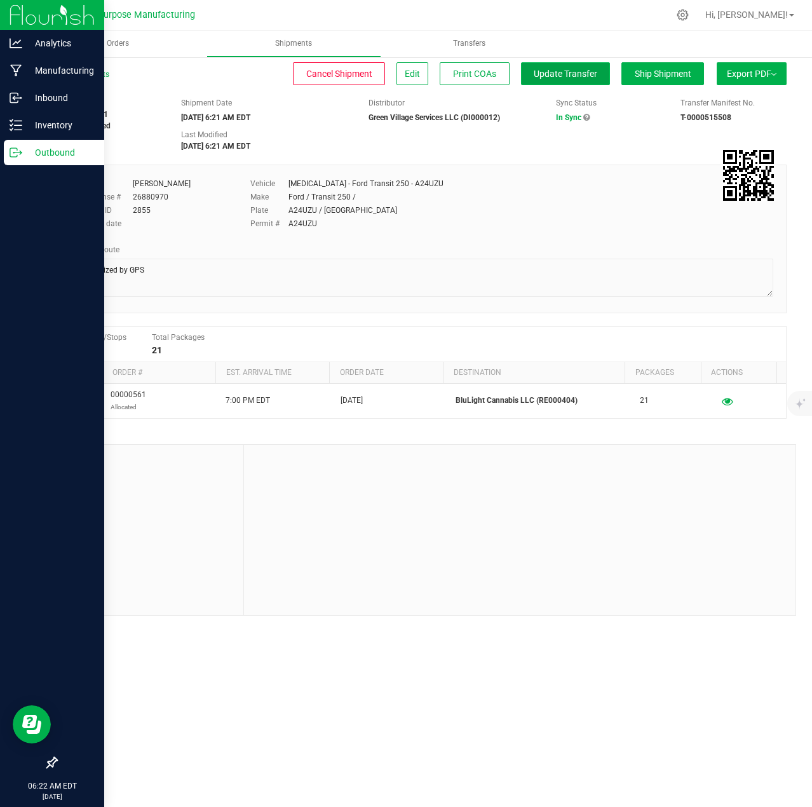
click at [567, 74] on span "Update Transfer" at bounding box center [566, 74] width 64 height 10
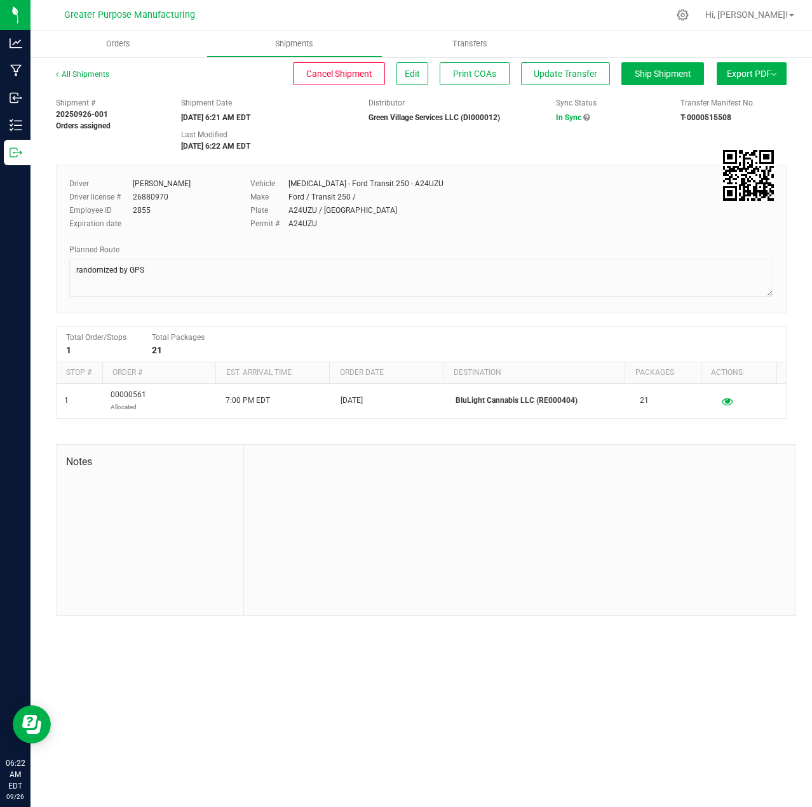
click at [588, 119] on icon at bounding box center [586, 118] width 6 height 8
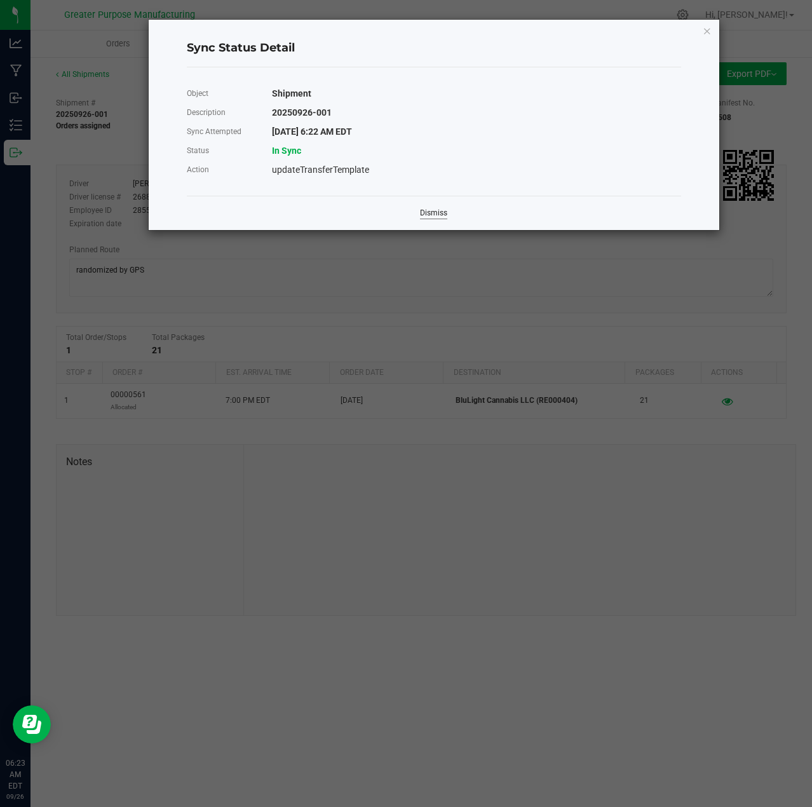
click at [441, 215] on link "Dismiss" at bounding box center [433, 213] width 27 height 11
